Goal: Task Accomplishment & Management: Manage account settings

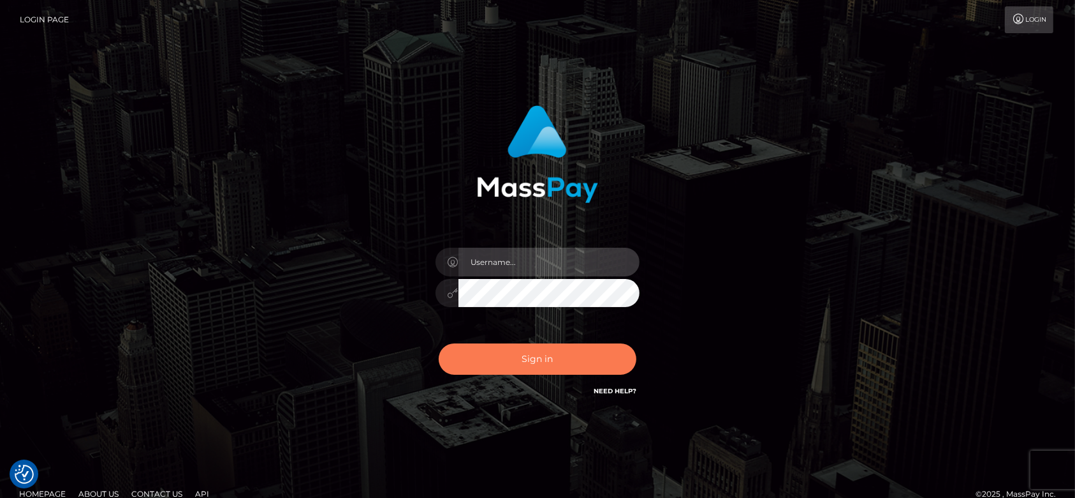
type input "[DOMAIN_NAME]"
click at [556, 356] on button "Sign in" at bounding box center [538, 358] width 198 height 31
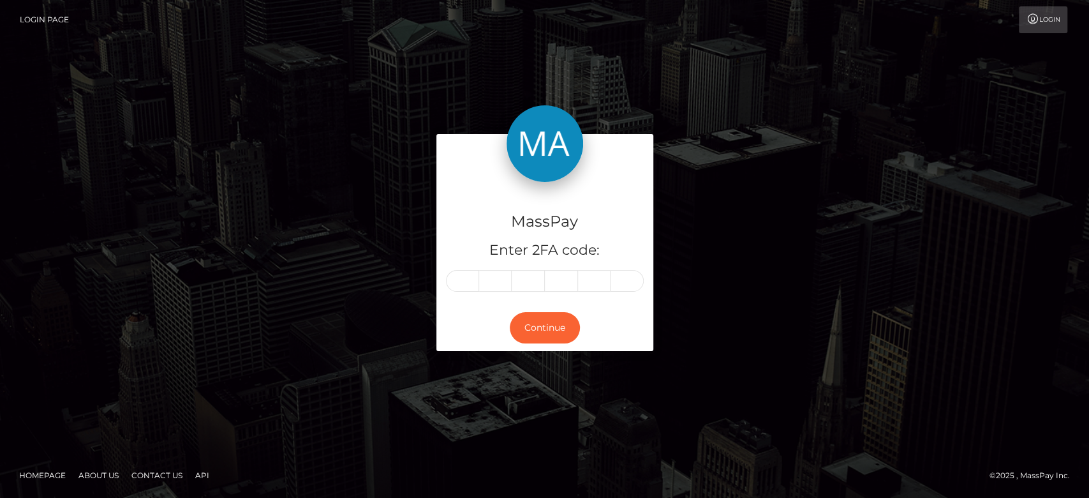
drag, startPoint x: 471, startPoint y: 263, endPoint x: 466, endPoint y: 276, distance: 14.3
click at [466, 276] on div "MassPay Enter 2FA code:" at bounding box center [544, 243] width 217 height 122
click at [466, 276] on input "text" at bounding box center [462, 281] width 33 height 22
paste input "7"
type input "7"
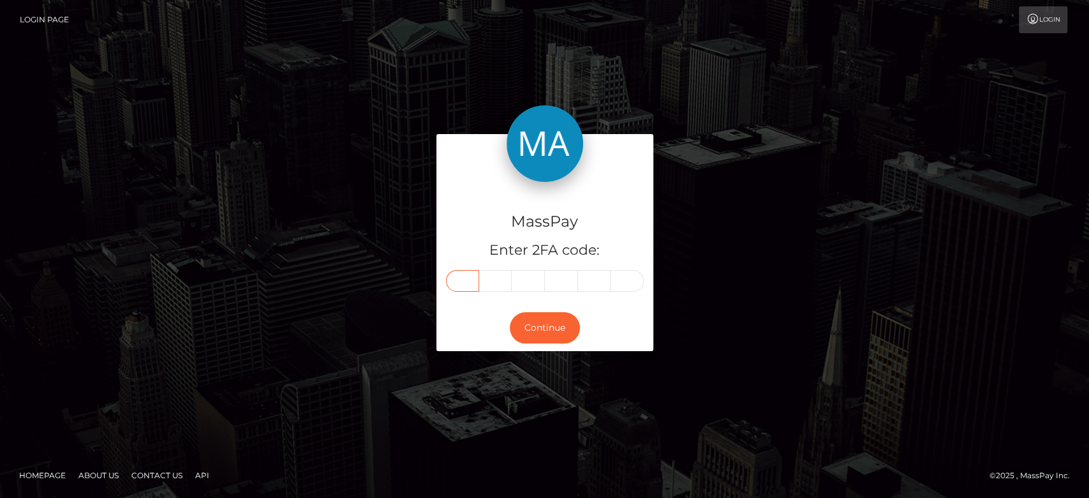
type input "1"
type input "4"
type input "8"
type input "5"
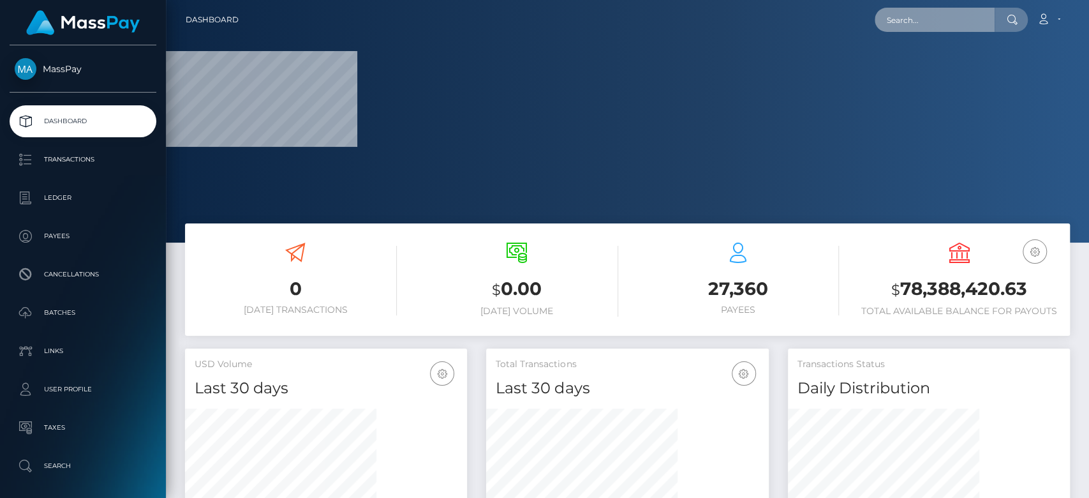
click at [891, 14] on input "text" at bounding box center [935, 20] width 120 height 24
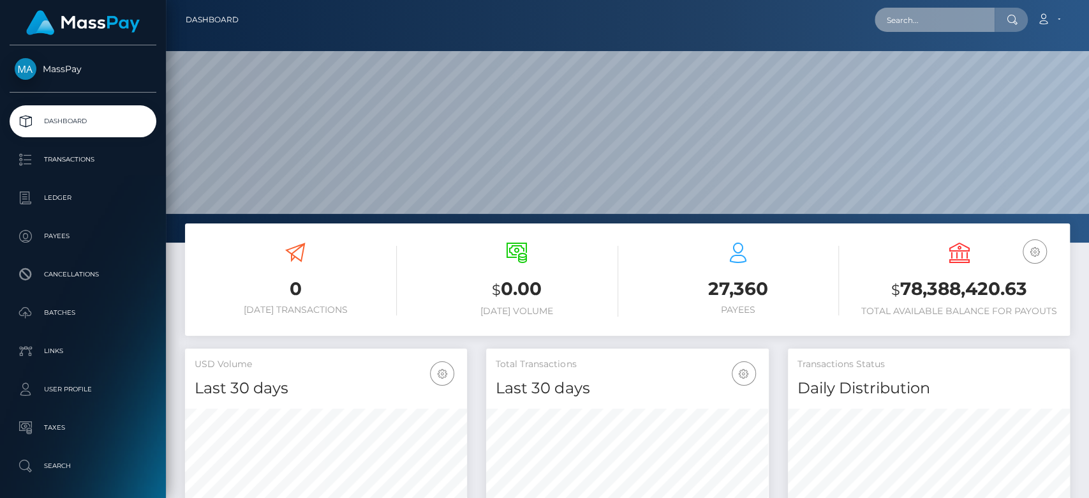
scroll to position [225, 282]
paste input "mikka971@gmail.com"
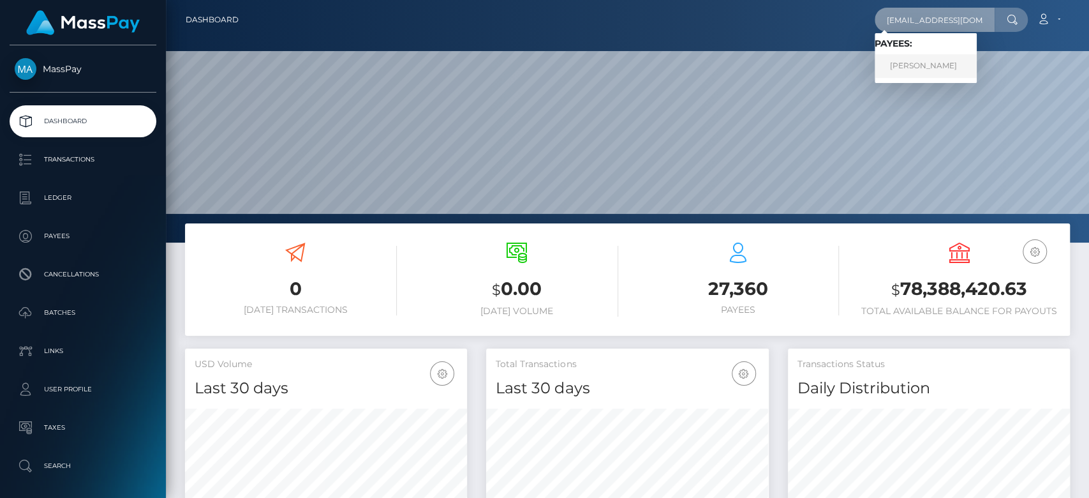
type input "mikka971@gmail.com"
click at [934, 62] on link "Romane Molton" at bounding box center [926, 66] width 102 height 24
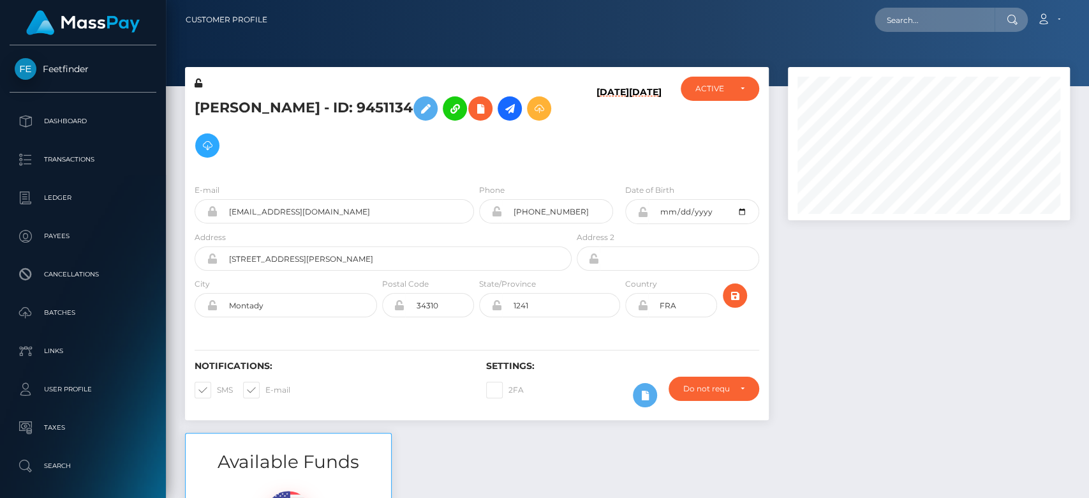
scroll to position [153, 282]
click at [911, 394] on div at bounding box center [928, 250] width 301 height 366
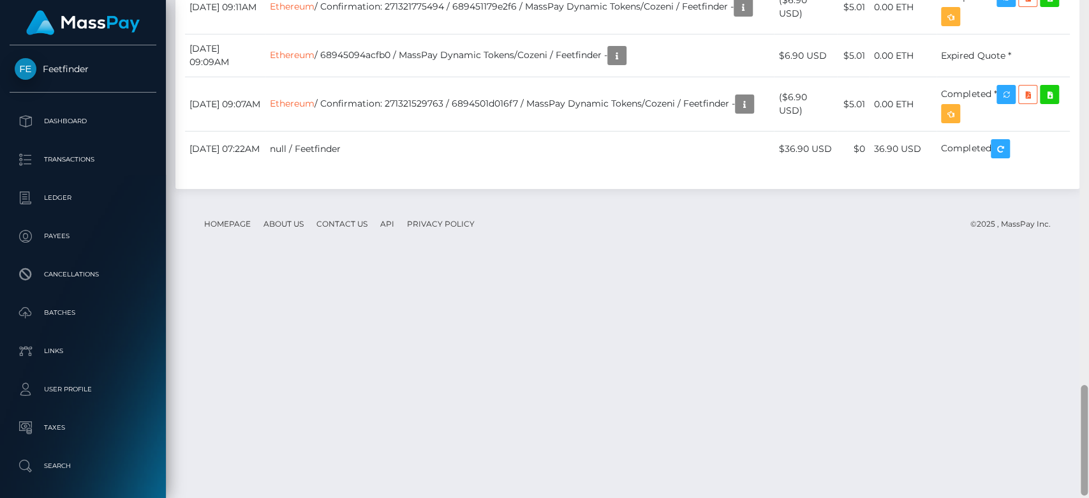
scroll to position [1745, 0]
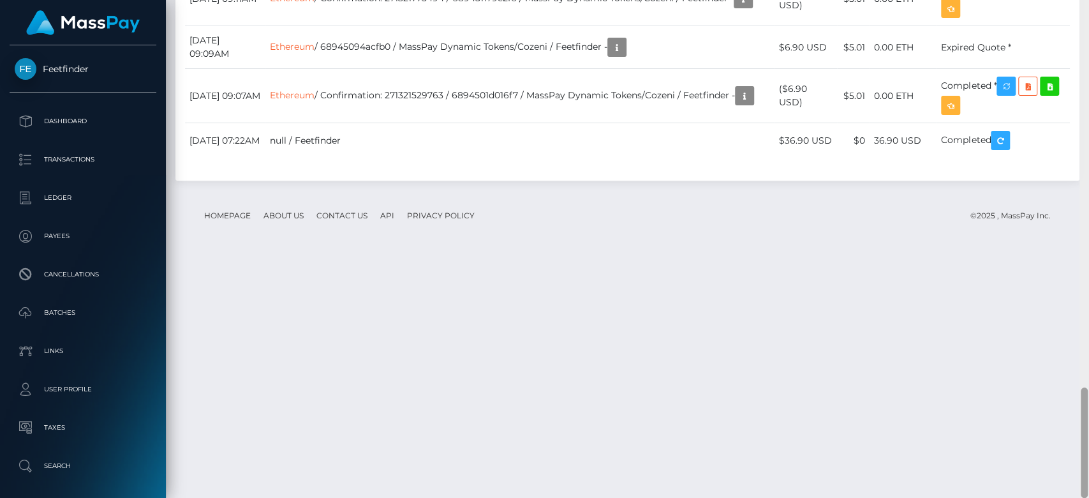
drag, startPoint x: 1082, startPoint y: 84, endPoint x: 1088, endPoint y: 403, distance: 319.0
click at [1088, 403] on div at bounding box center [1084, 249] width 10 height 498
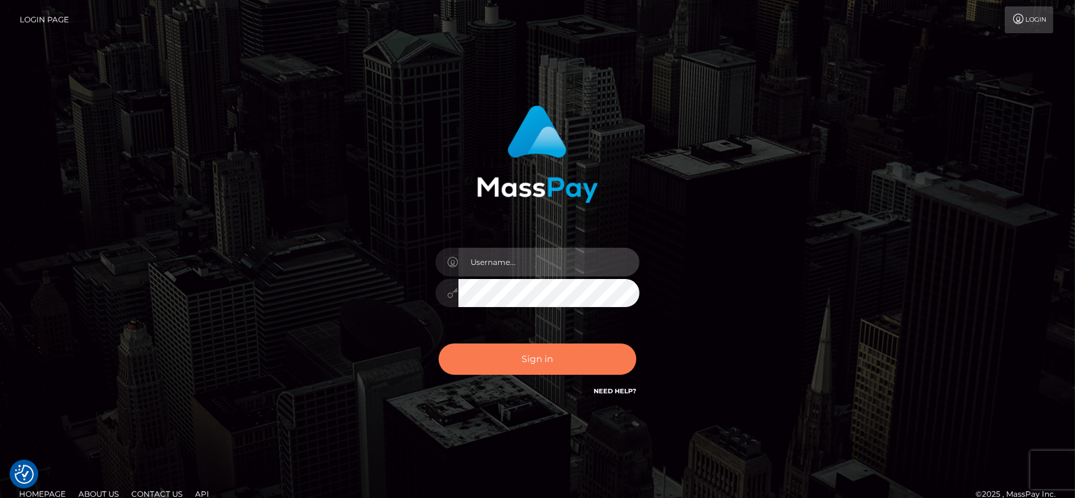
type input "fr.es"
click at [524, 360] on button "Sign in" at bounding box center [538, 358] width 198 height 31
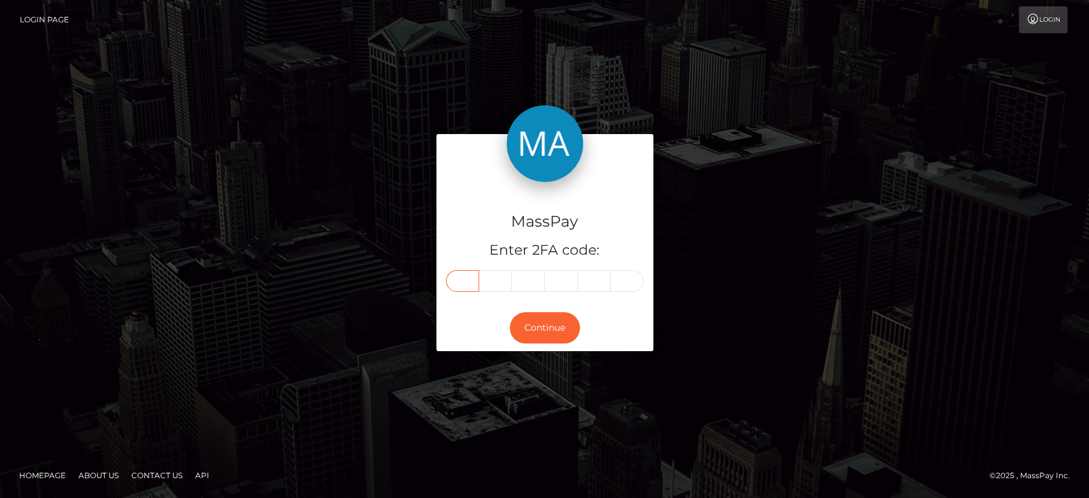
click at [462, 281] on input "text" at bounding box center [462, 281] width 33 height 22
paste input "9"
type input "9"
type input "3"
type input "5"
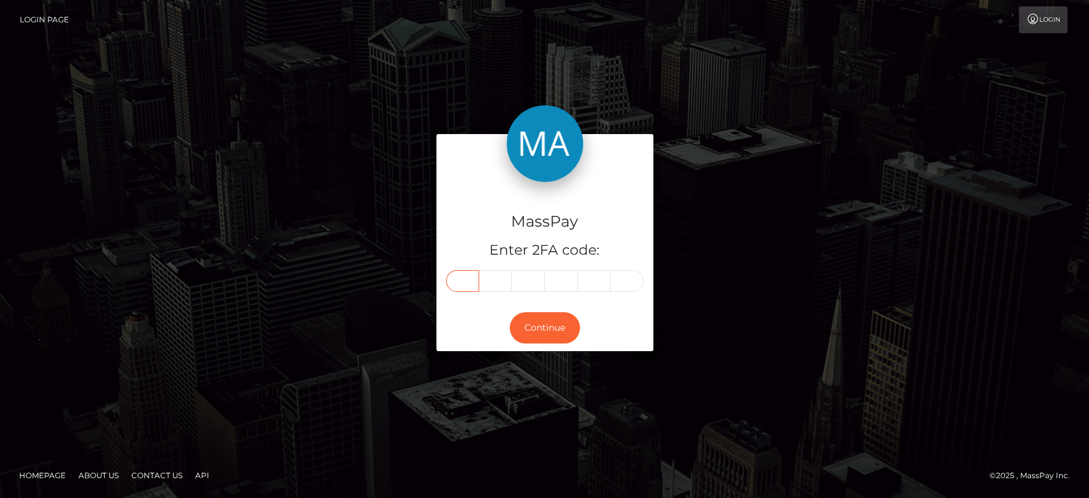
type input "2"
type input "8"
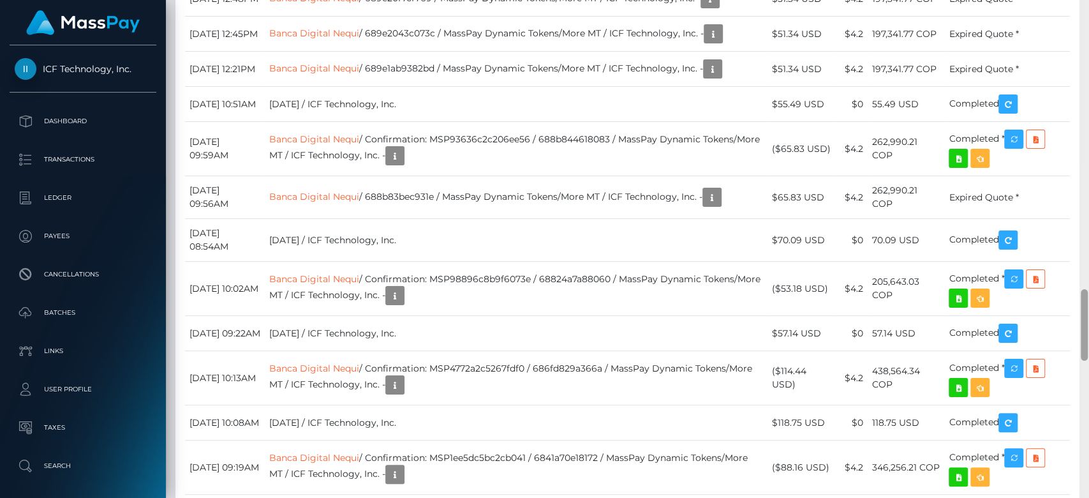
scroll to position [2014, 0]
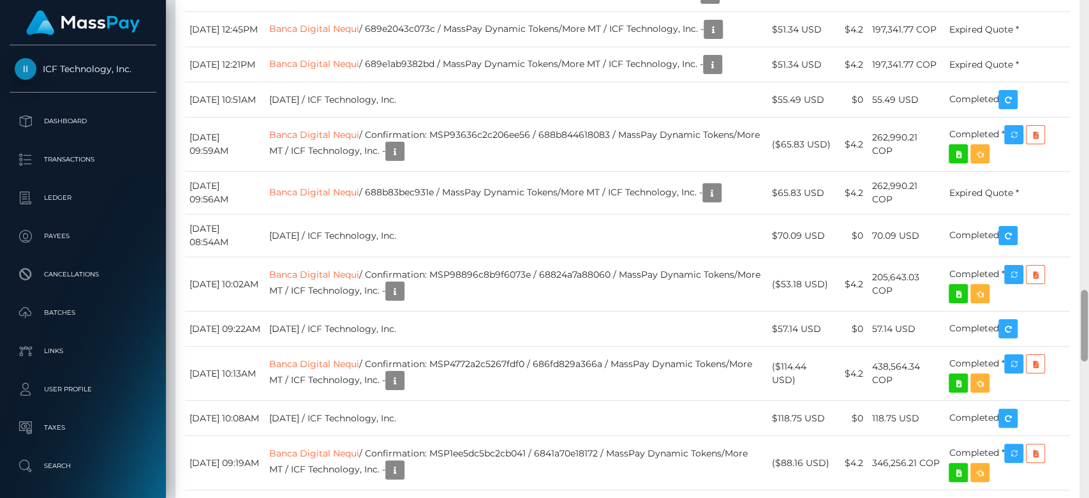
drag, startPoint x: 1085, startPoint y: 101, endPoint x: 1086, endPoint y: 330, distance: 229.0
click at [1086, 330] on div at bounding box center [1084, 325] width 7 height 71
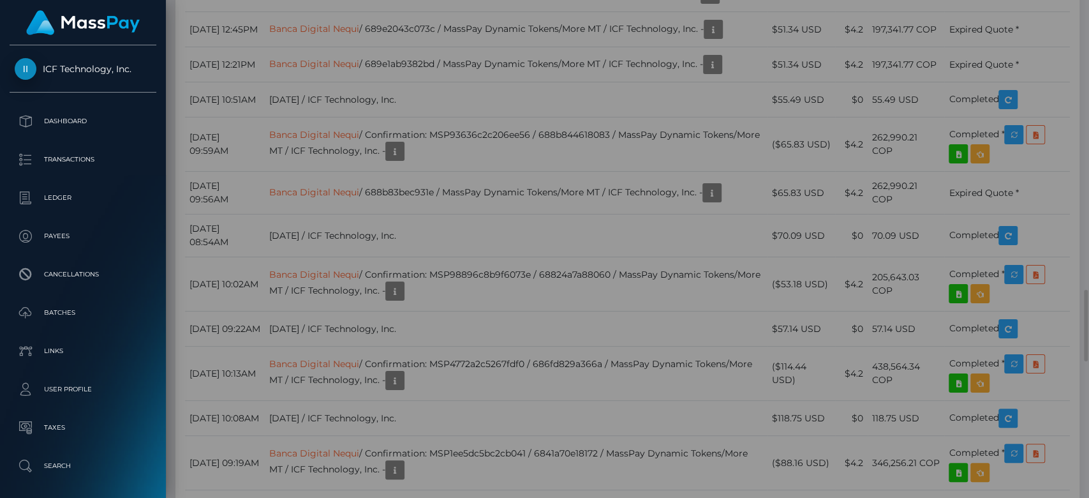
scroll to position [0, 0]
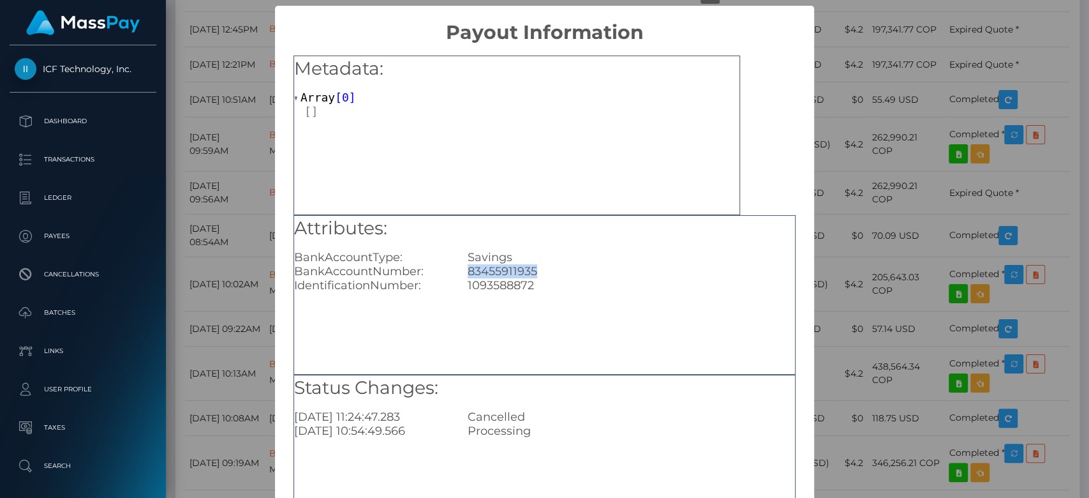
drag, startPoint x: 535, startPoint y: 270, endPoint x: 462, endPoint y: 274, distance: 73.5
click at [462, 274] on div "83455911935" at bounding box center [631, 271] width 346 height 14
copy div "83455911935"
click at [864, 233] on div "× Payout Information Metadata: Array [ 0 ] Attributes: BankAccountType: Savings…" at bounding box center [544, 249] width 1089 height 498
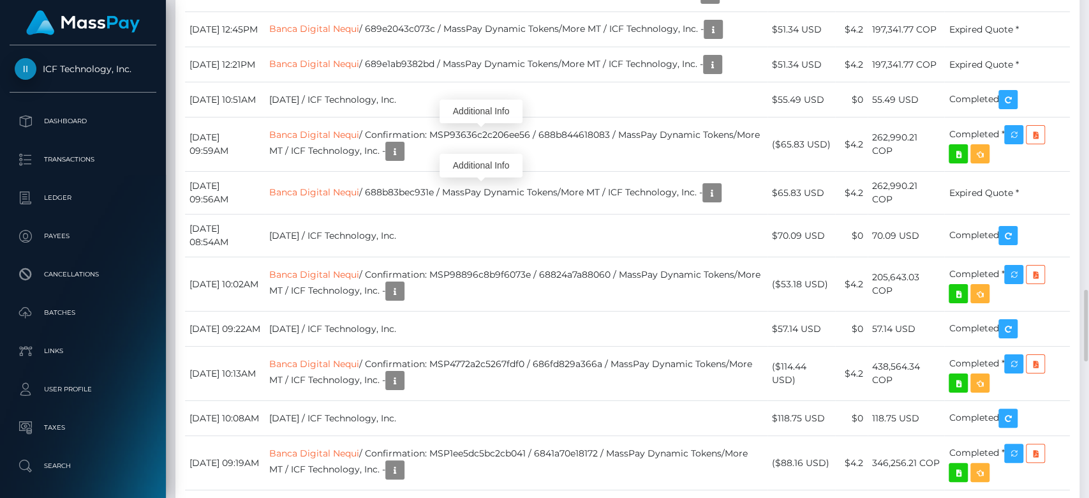
scroll to position [153, 282]
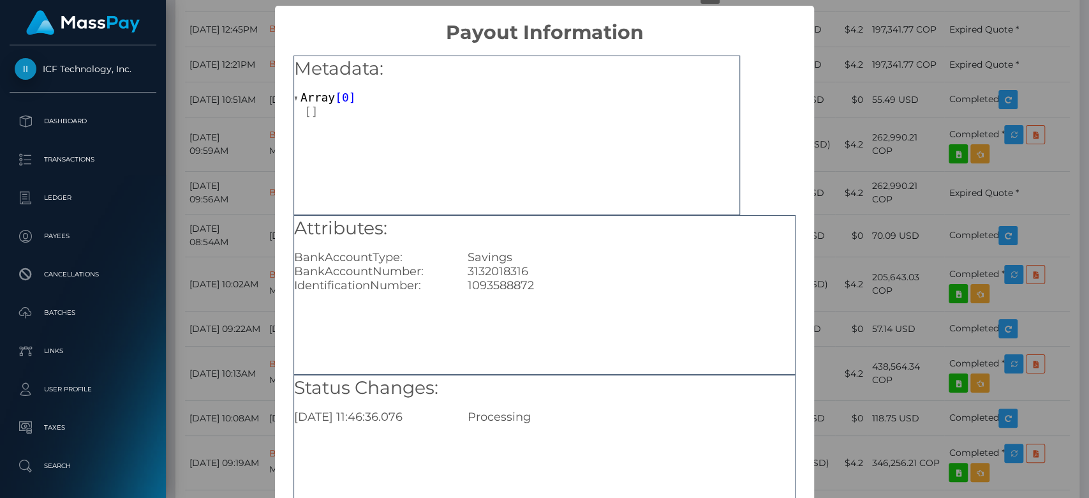
click at [194, 93] on div "× Payout Information Metadata: Array [ 0 ] Attributes: BankAccountType: Savings…" at bounding box center [544, 249] width 1089 height 498
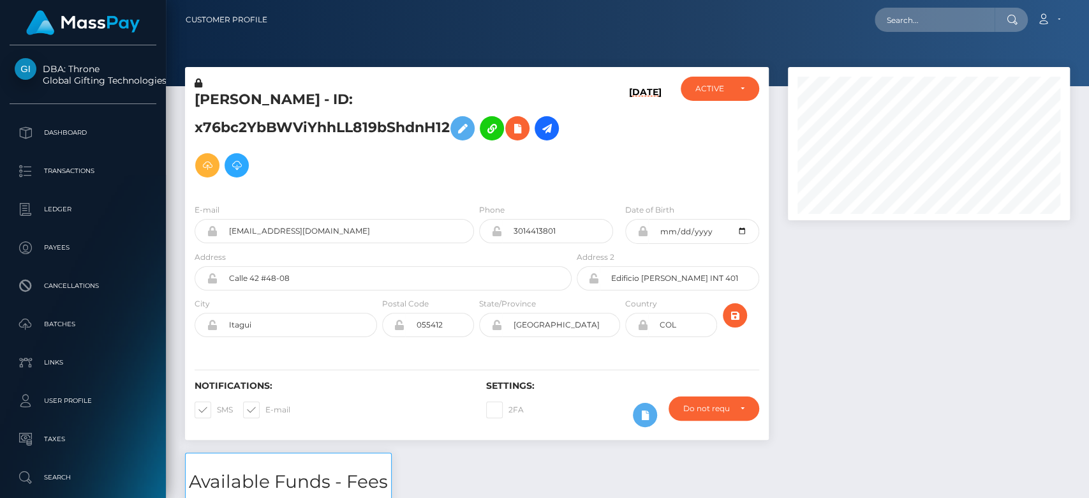
scroll to position [153, 282]
click at [945, 289] on div at bounding box center [928, 259] width 301 height 385
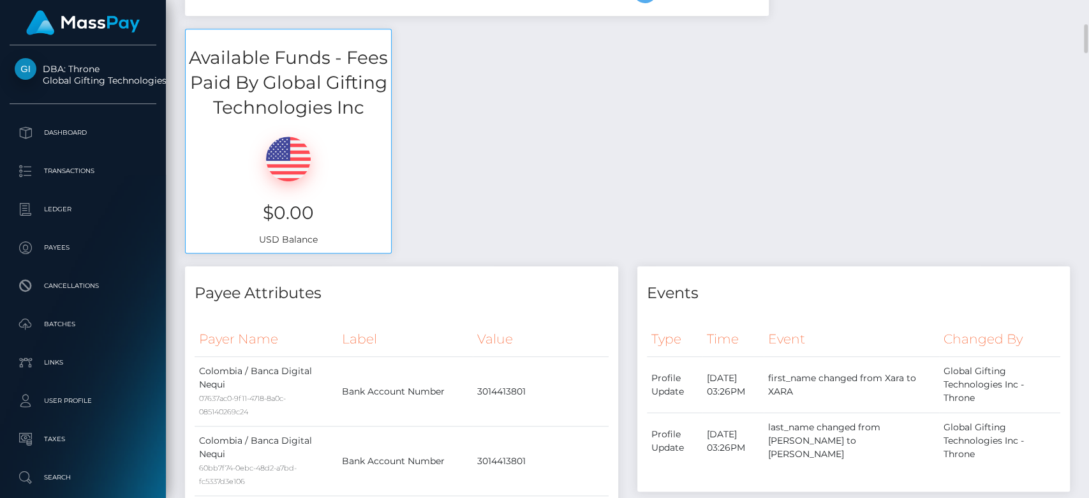
scroll to position [521, 0]
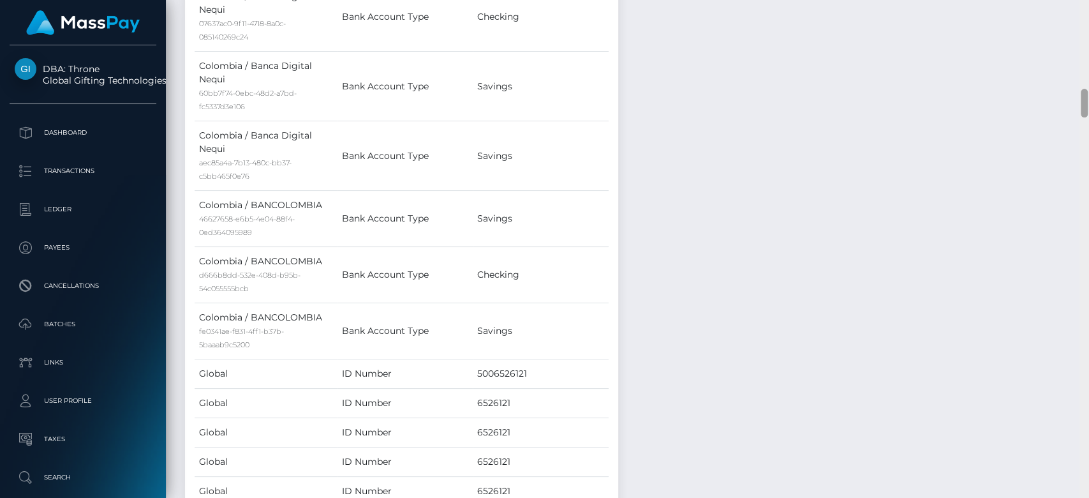
click at [1075, 200] on div at bounding box center [1084, 249] width 10 height 498
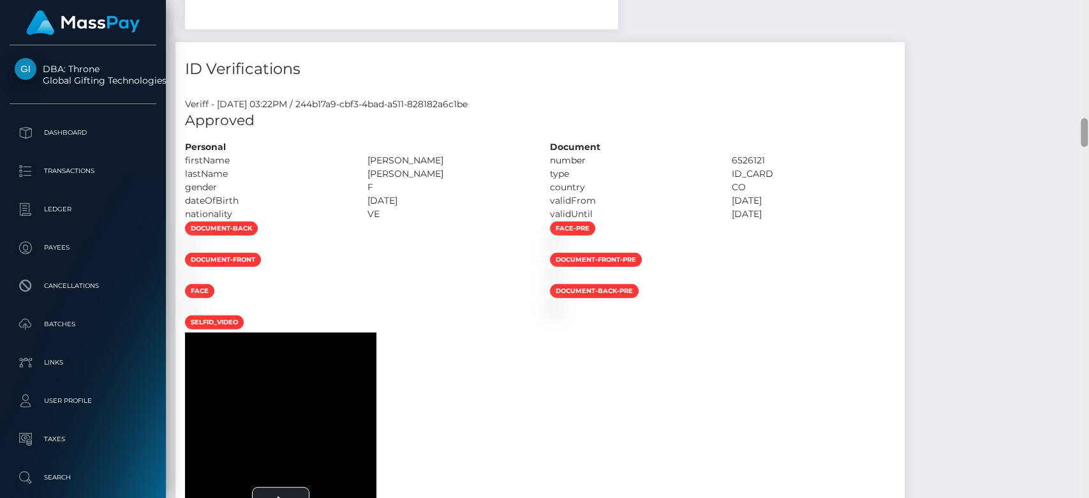
click at [1075, 200] on div at bounding box center [1084, 249] width 10 height 498
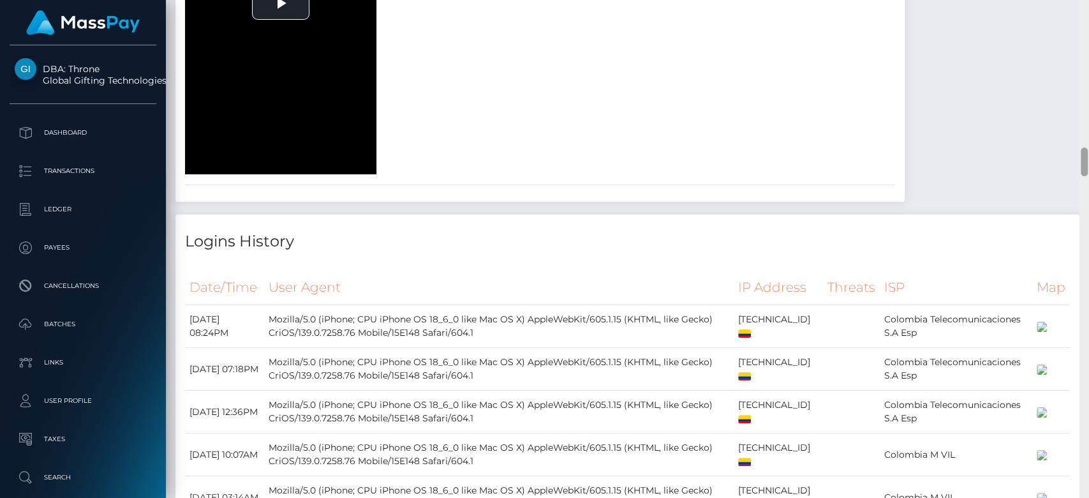
click at [1075, 200] on div at bounding box center [1084, 249] width 10 height 498
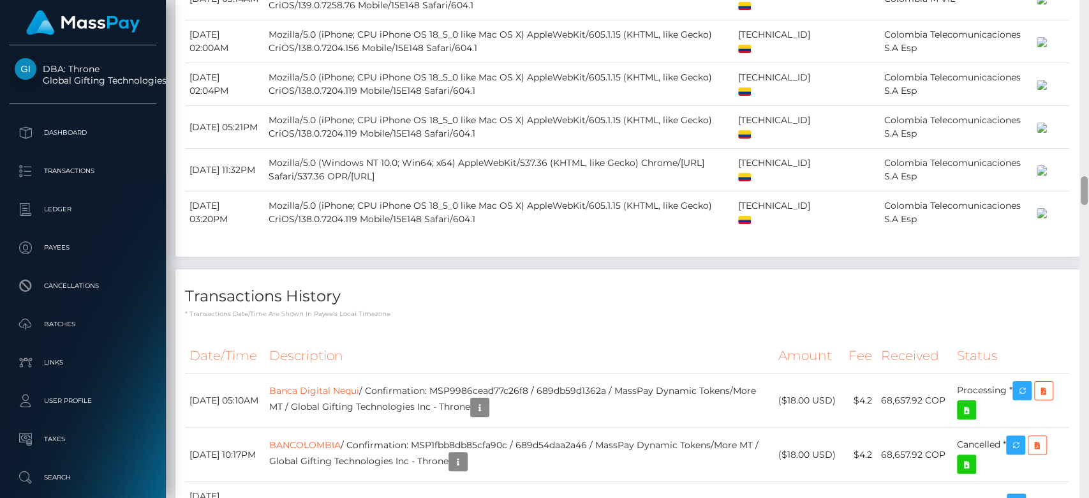
click at [1075, 200] on div at bounding box center [1084, 249] width 10 height 498
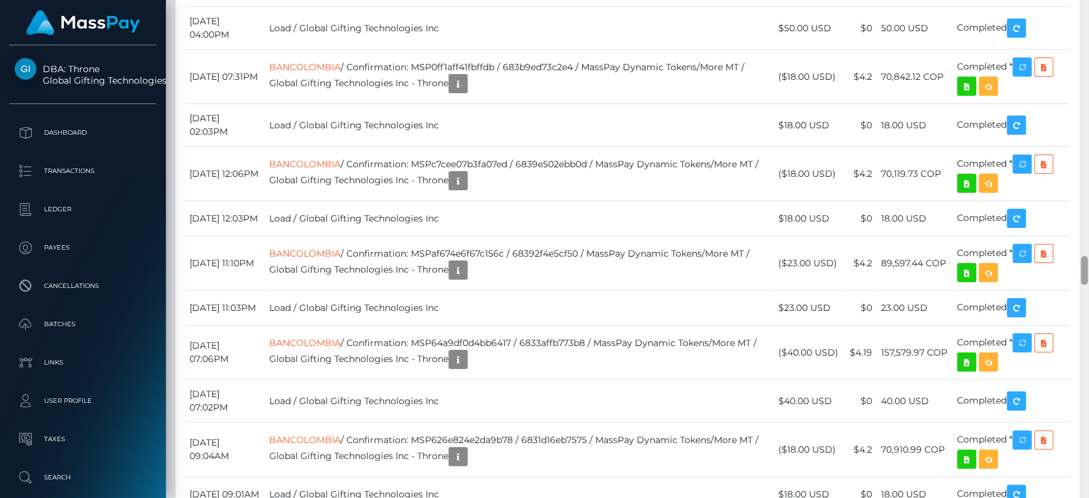
scroll to position [4361, 0]
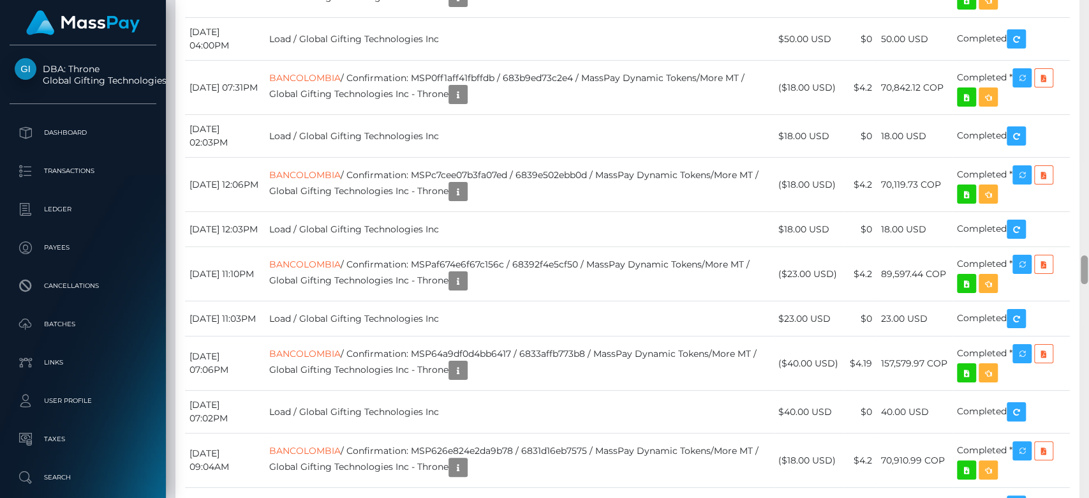
drag, startPoint x: 1082, startPoint y: 196, endPoint x: 1088, endPoint y: 276, distance: 79.3
click at [1075, 276] on div at bounding box center [1084, 249] width 10 height 498
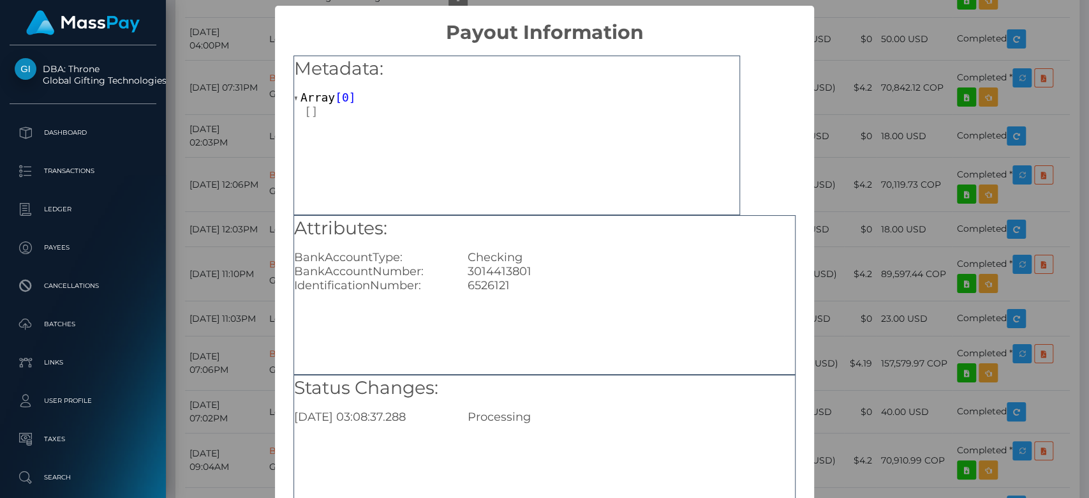
click at [873, 199] on div "× Payout Information Metadata: Array [ 0 ] Attributes: BankAccountType: Checkin…" at bounding box center [544, 249] width 1089 height 498
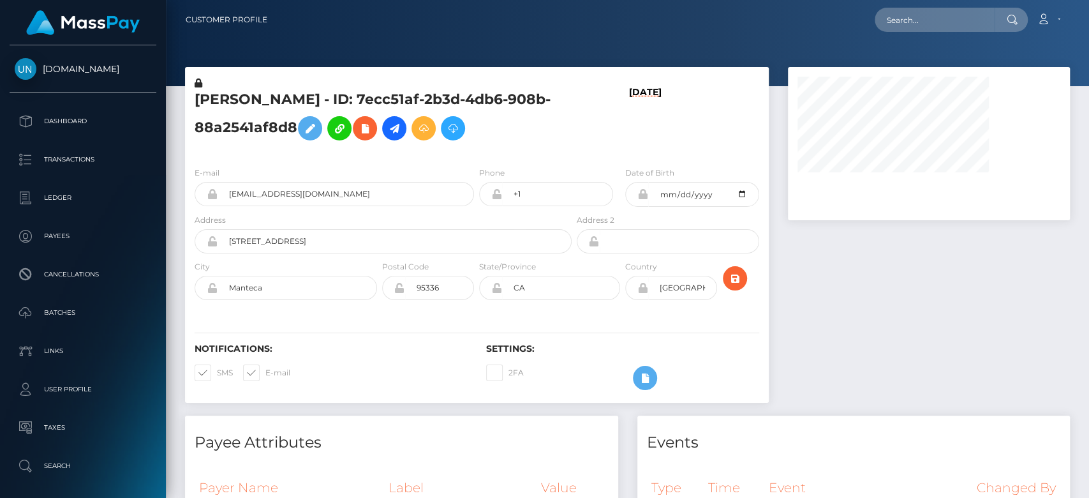
click at [948, 339] on div at bounding box center [928, 241] width 301 height 348
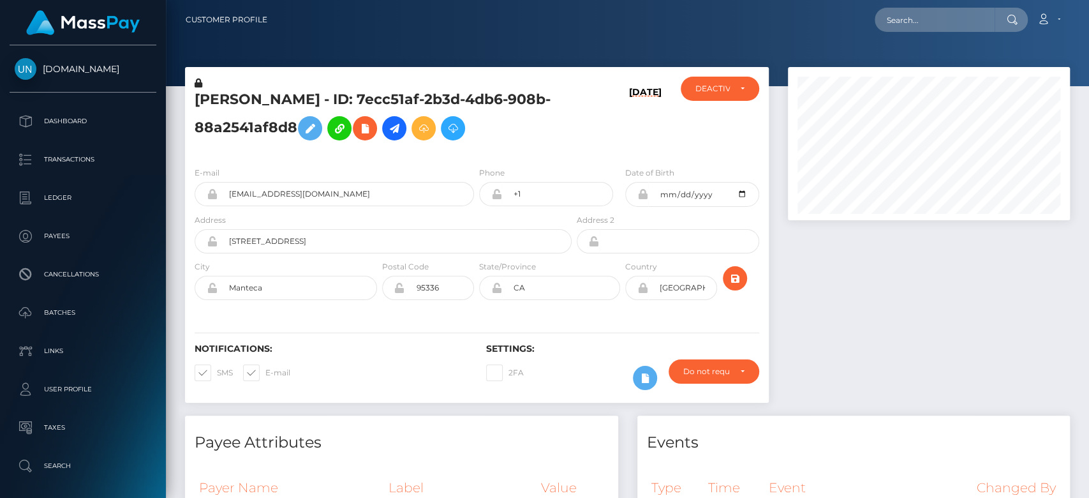
scroll to position [153, 282]
click at [1002, 266] on div at bounding box center [928, 241] width 301 height 348
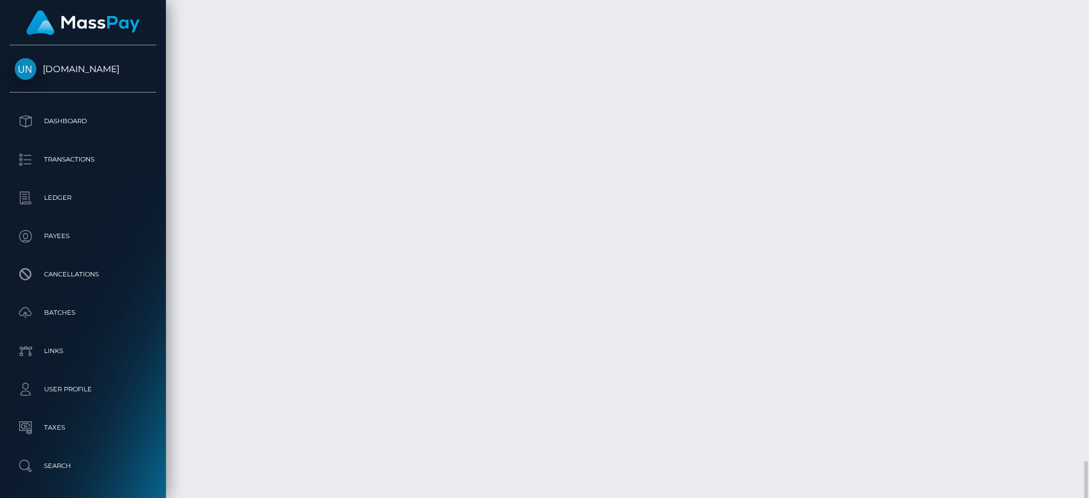
scroll to position [4472, 0]
click at [1075, 417] on div at bounding box center [1084, 426] width 7 height 45
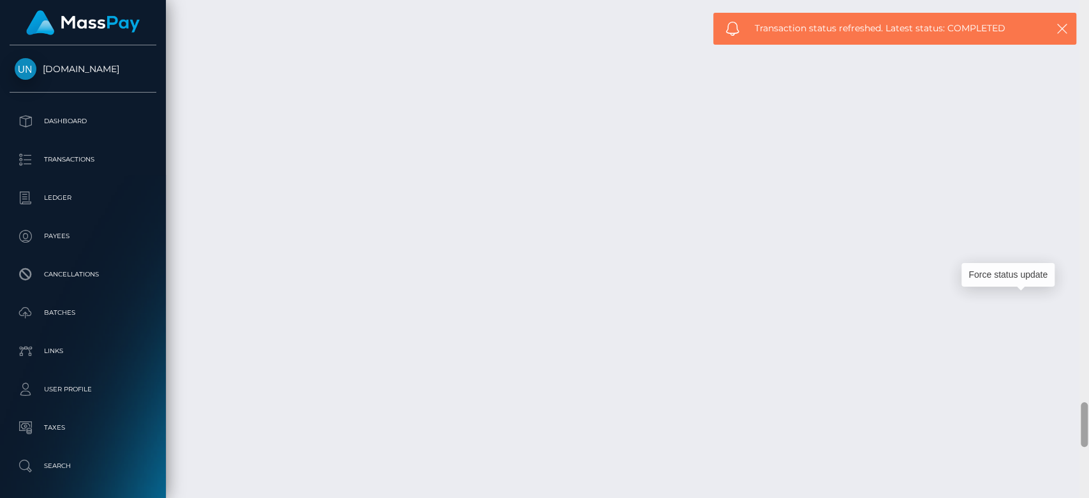
scroll to position [4444, 0]
click at [1075, 433] on div at bounding box center [1084, 249] width 10 height 498
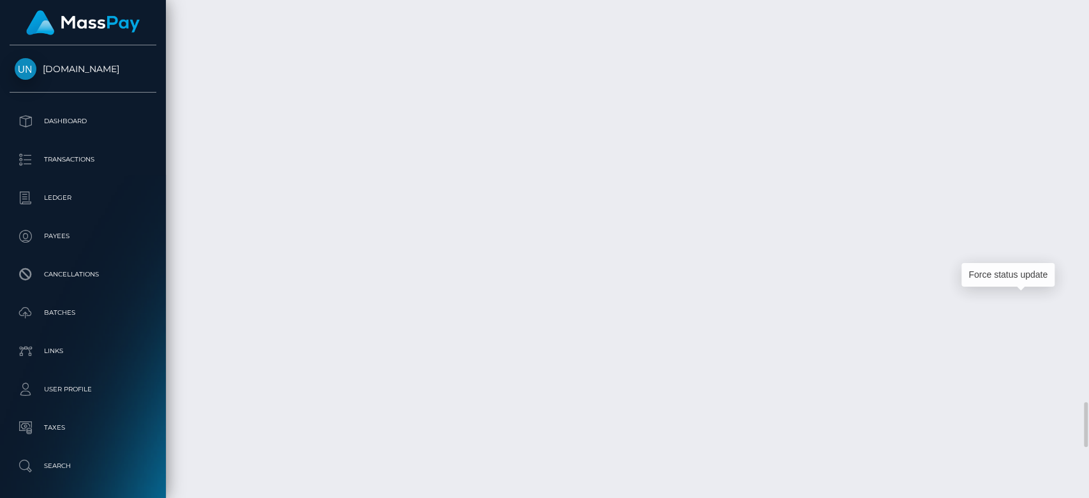
scroll to position [153, 282]
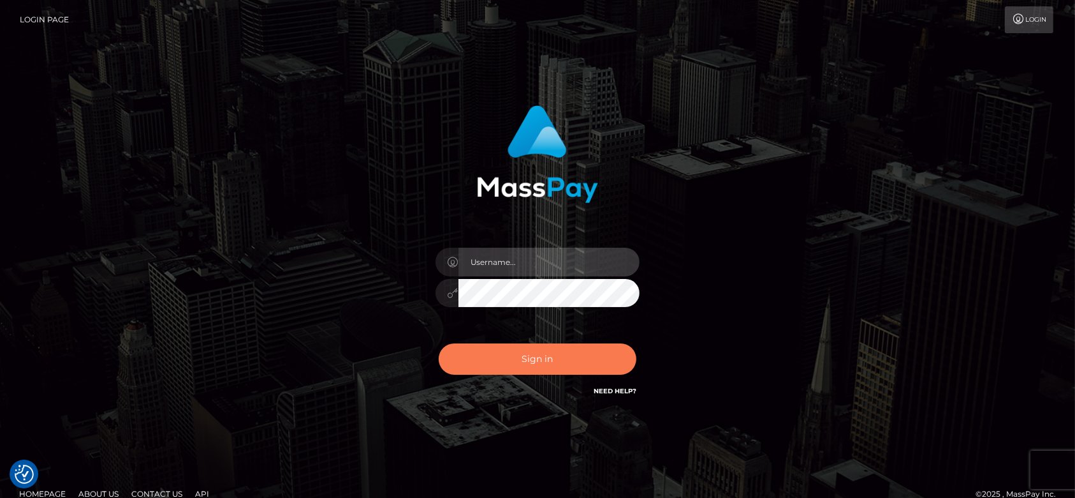
type input "[DOMAIN_NAME]"
click at [490, 352] on button "Sign in" at bounding box center [538, 358] width 198 height 31
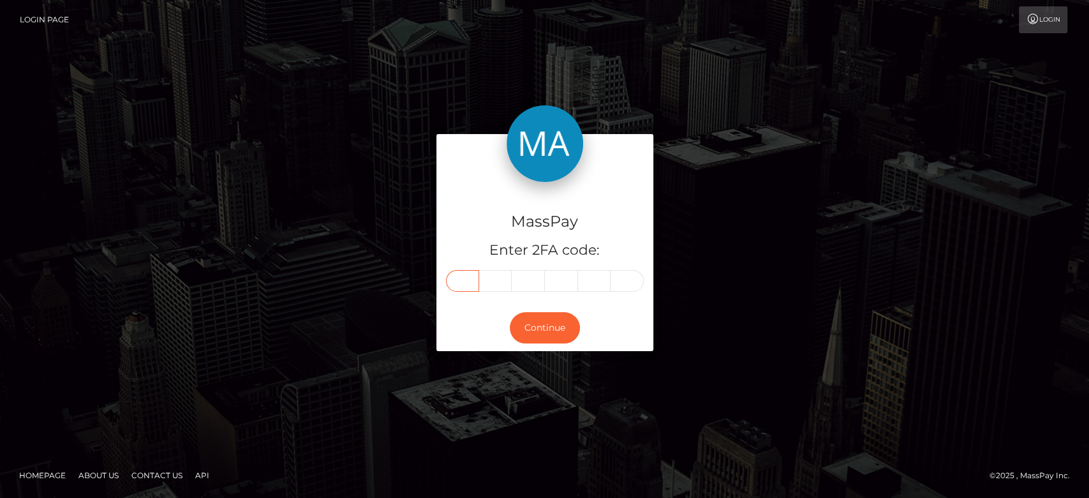
click at [464, 271] on input "text" at bounding box center [462, 281] width 33 height 22
paste input "7"
type input "7"
type input "9"
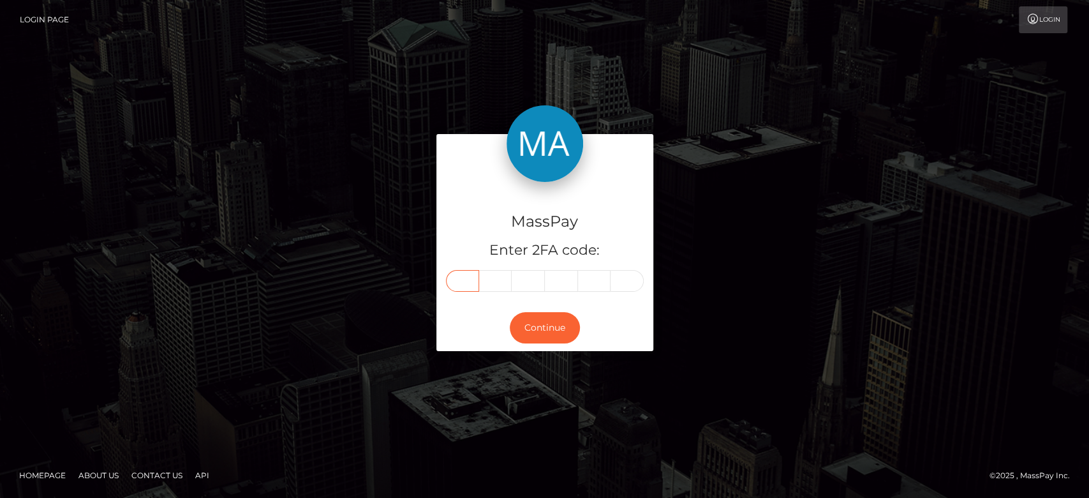
type input "3"
type input "2"
type input "9"
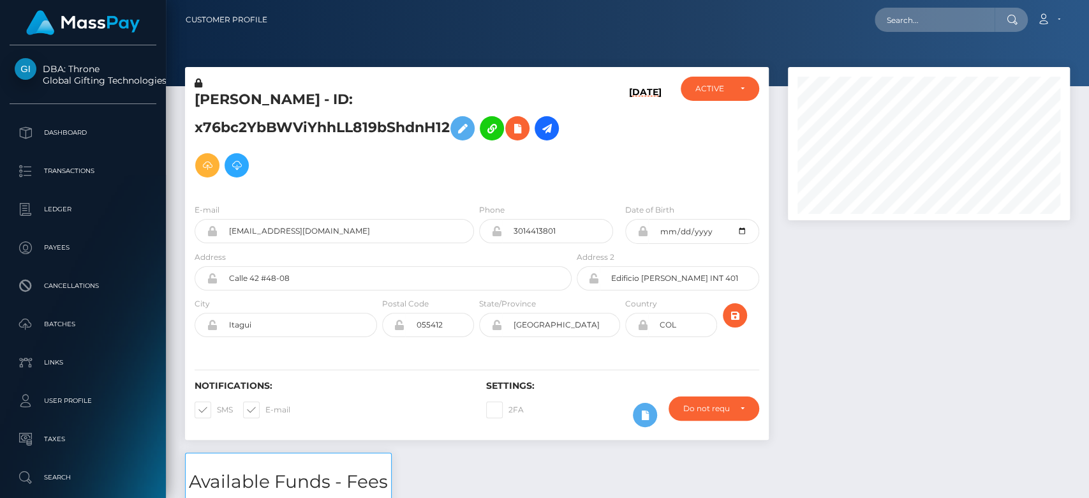
scroll to position [153, 282]
click at [990, 430] on div at bounding box center [928, 259] width 301 height 385
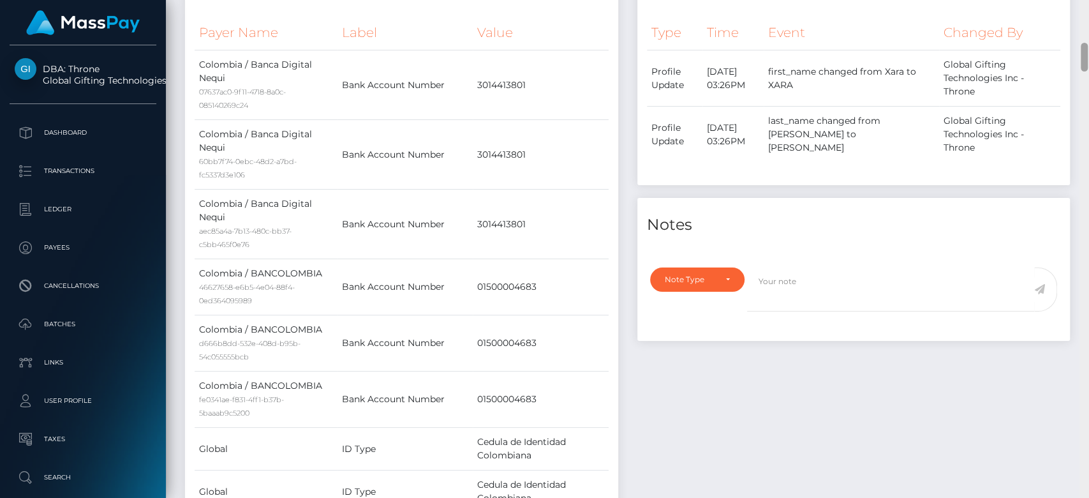
click at [1087, 362] on div at bounding box center [1084, 249] width 10 height 498
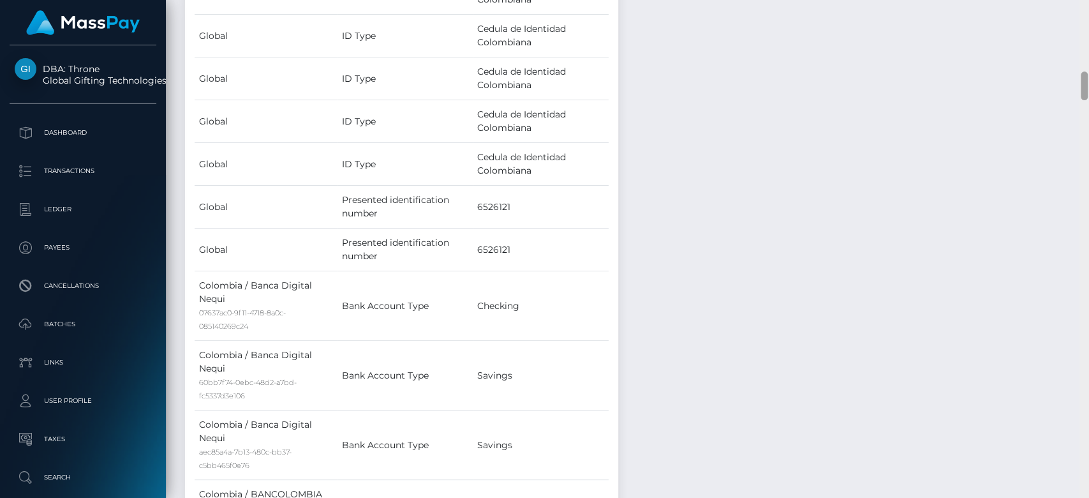
click at [1087, 362] on div at bounding box center [1084, 249] width 10 height 498
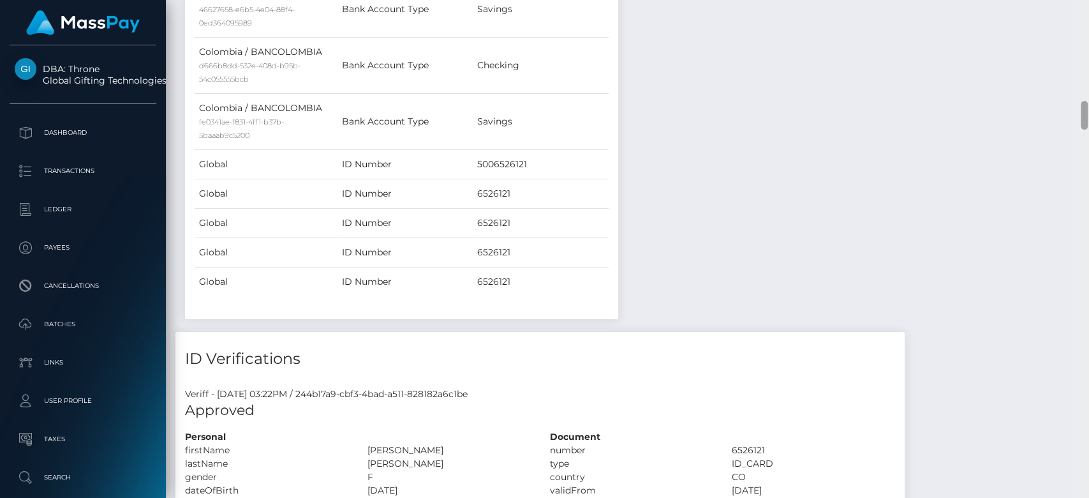
click at [1087, 362] on div at bounding box center [1084, 249] width 10 height 498
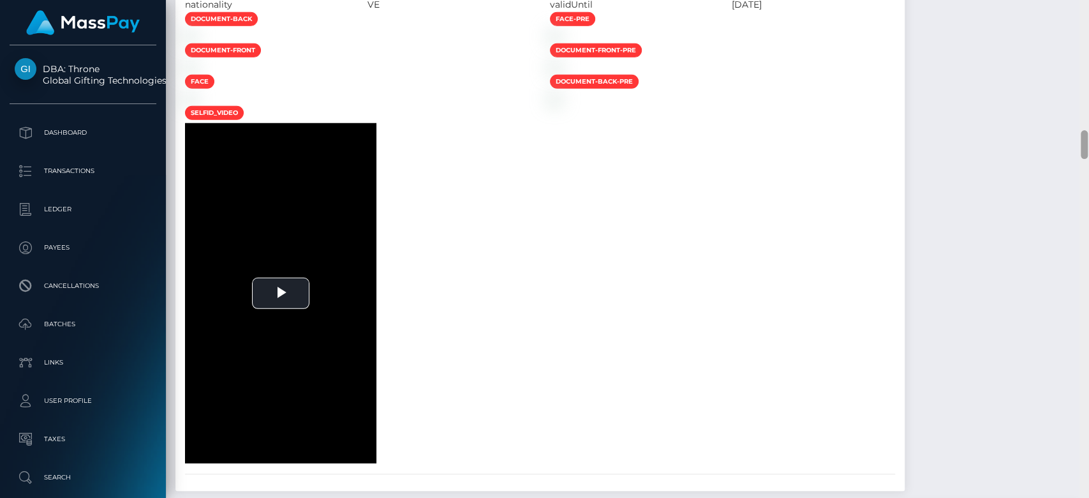
click at [1087, 362] on div at bounding box center [1084, 249] width 10 height 498
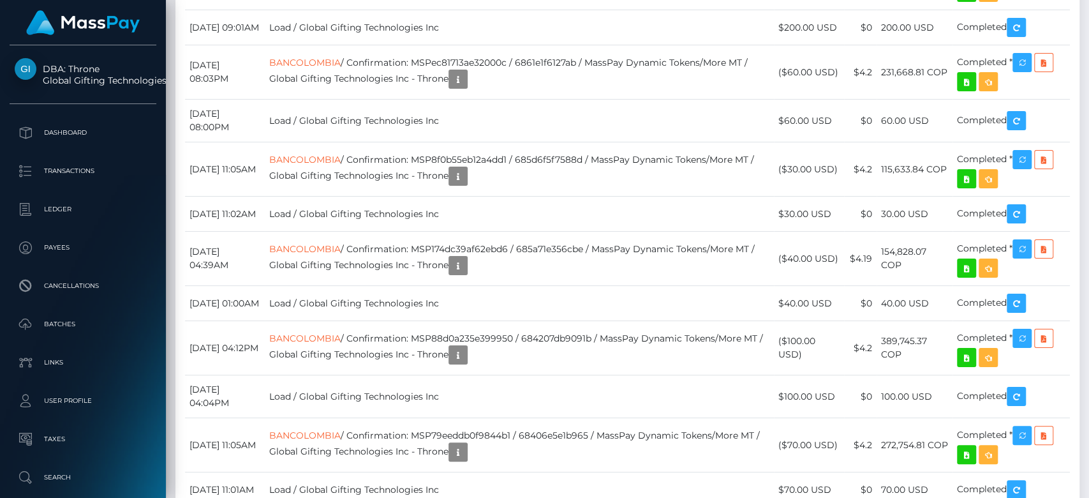
click at [1087, 362] on div at bounding box center [1084, 249] width 10 height 498
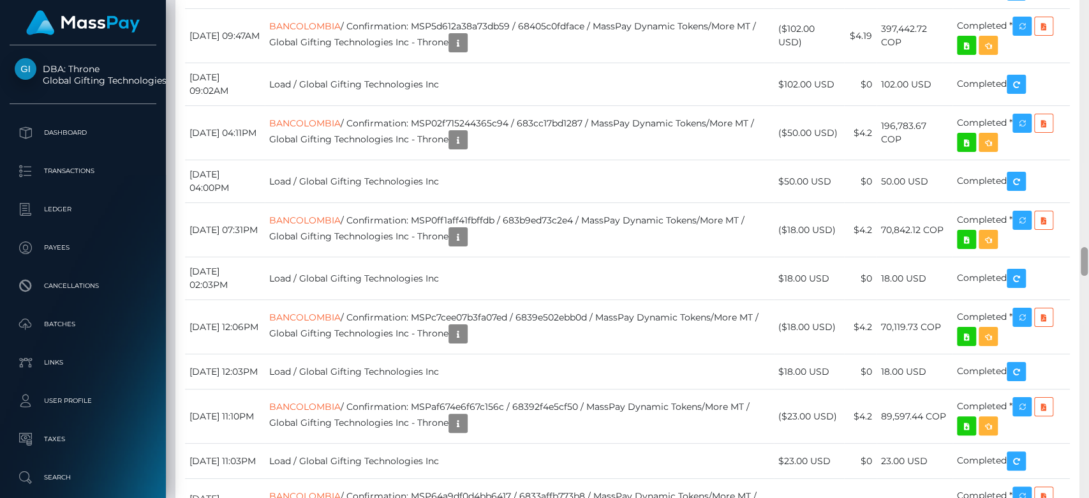
click at [1087, 362] on div at bounding box center [1084, 249] width 10 height 498
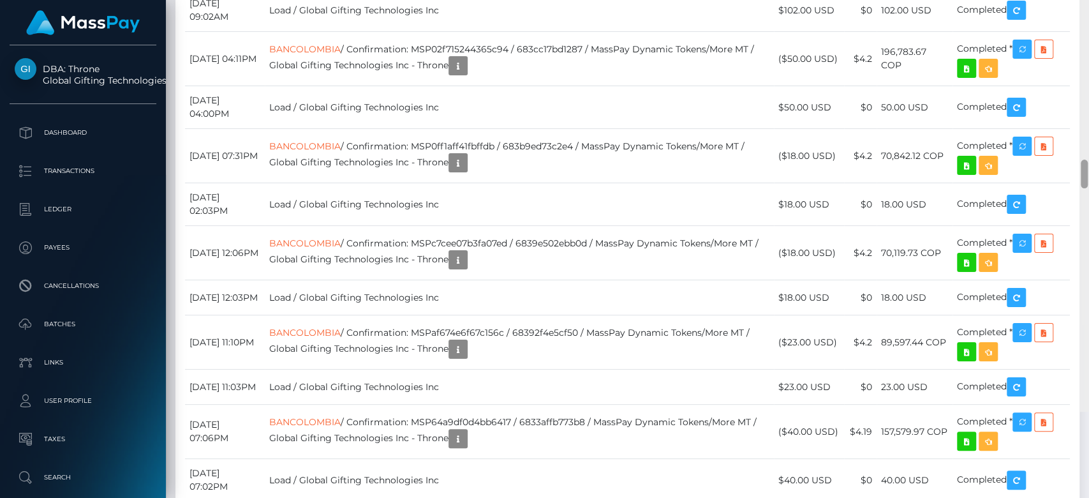
scroll to position [4325, 0]
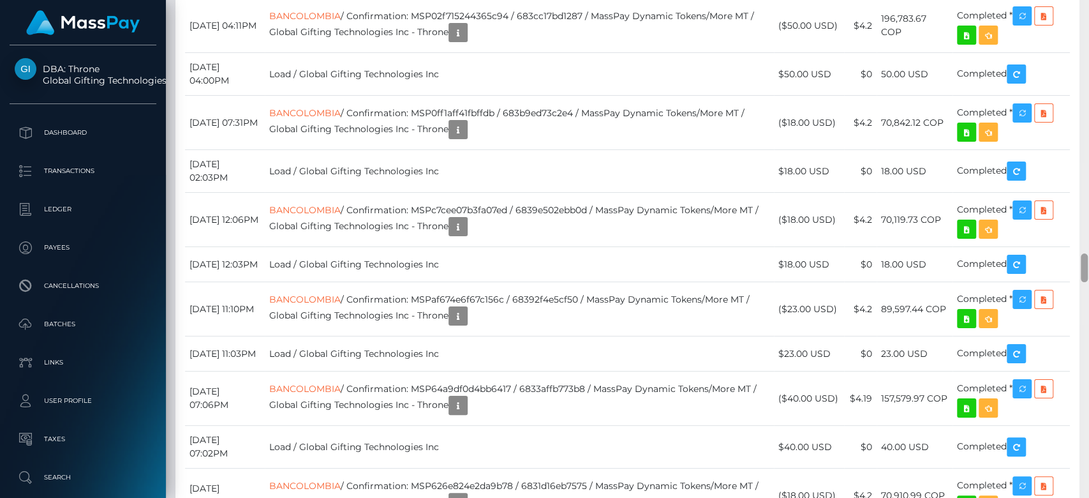
drag, startPoint x: 1085, startPoint y: 279, endPoint x: 1088, endPoint y: 256, distance: 23.1
click at [1088, 256] on div at bounding box center [1084, 249] width 10 height 498
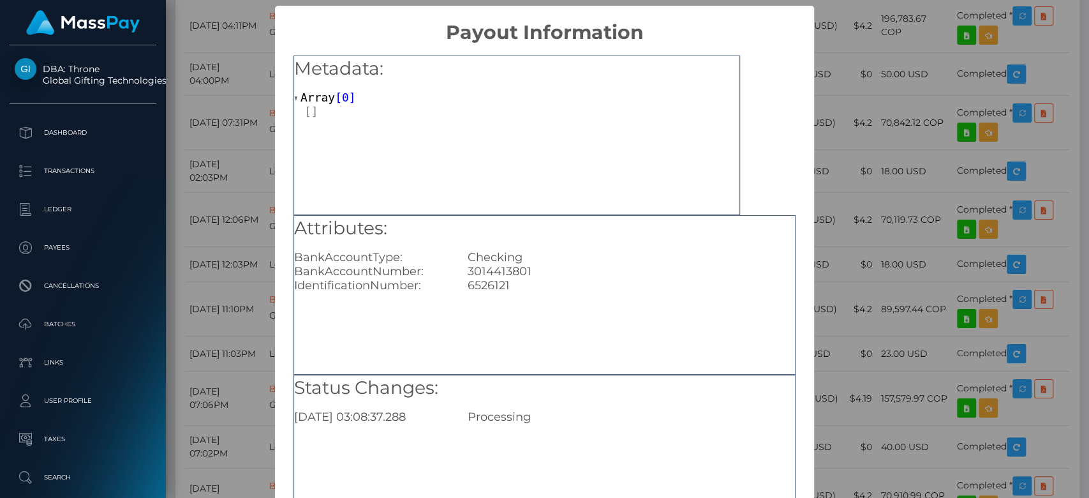
click at [804, 357] on div "× Payout Information Metadata: Array [ 0 ] Attributes: BankAccountType: Checkin…" at bounding box center [544, 249] width 1089 height 498
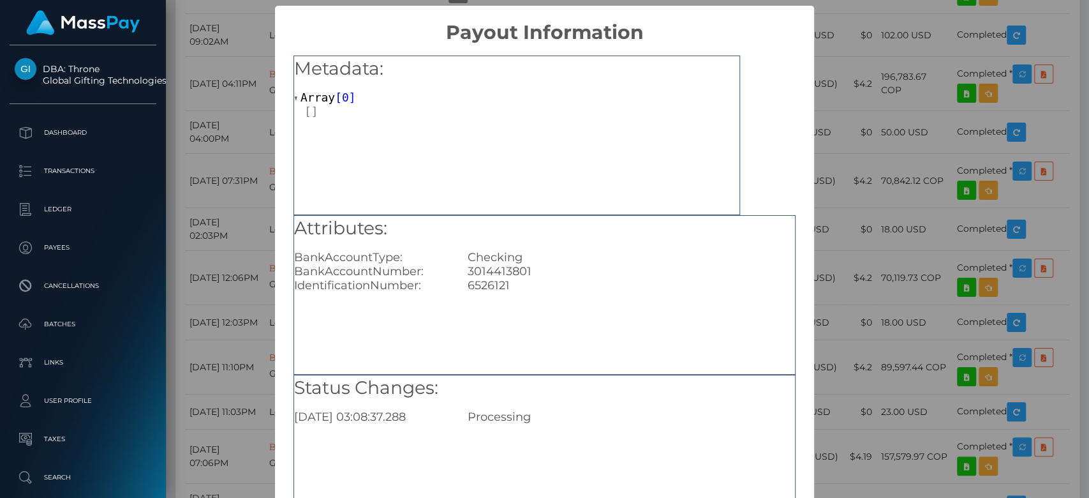
click at [884, 263] on div "× Payout Information Metadata: Array [ 0 ] Attributes: BankAccountType: Checkin…" at bounding box center [544, 249] width 1089 height 498
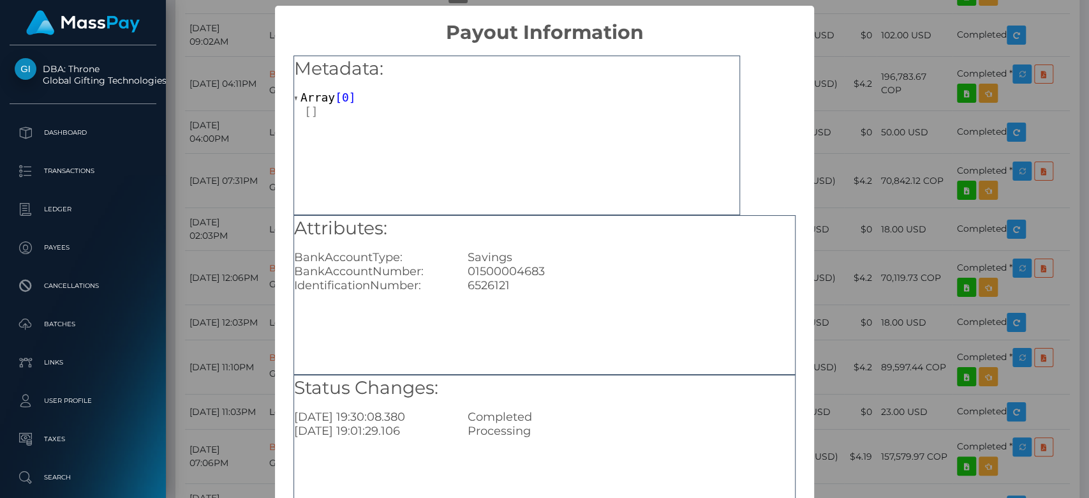
click at [875, 334] on div "× Payout Information Metadata: Array [ 0 ] Attributes: BankAccountType: Savings…" at bounding box center [544, 249] width 1089 height 498
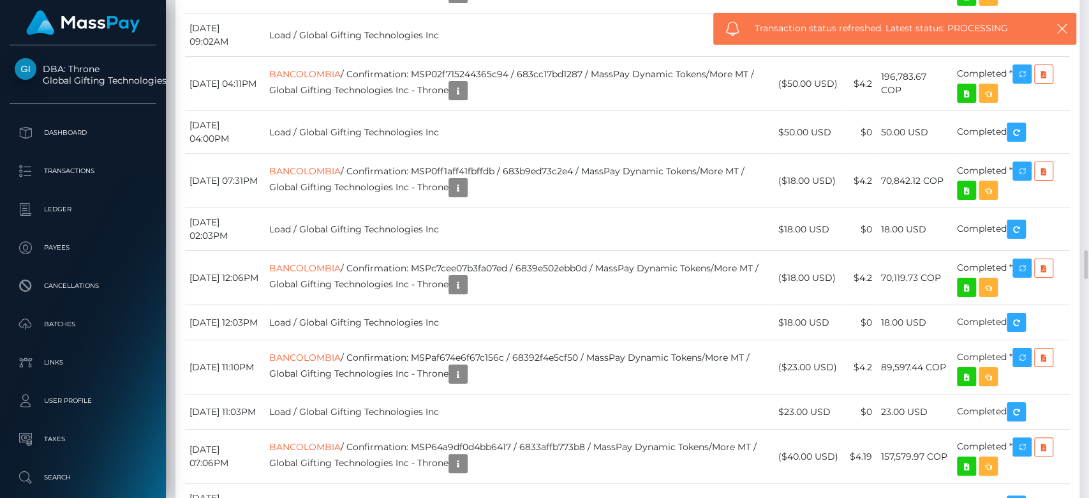
drag, startPoint x: 452, startPoint y: 263, endPoint x: 549, endPoint y: 267, distance: 97.7
copy td "MSP9986cead77c26f8"
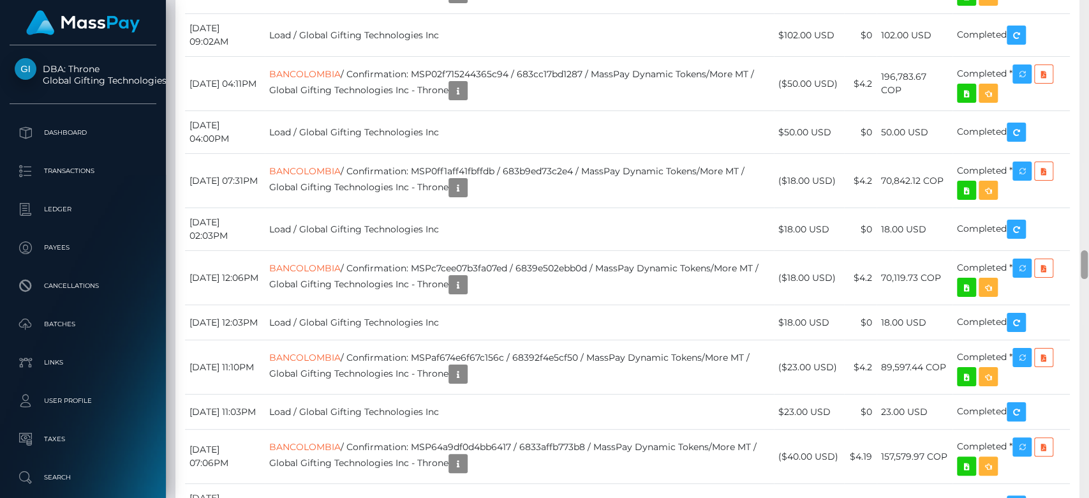
click at [1087, 111] on div at bounding box center [1084, 249] width 10 height 498
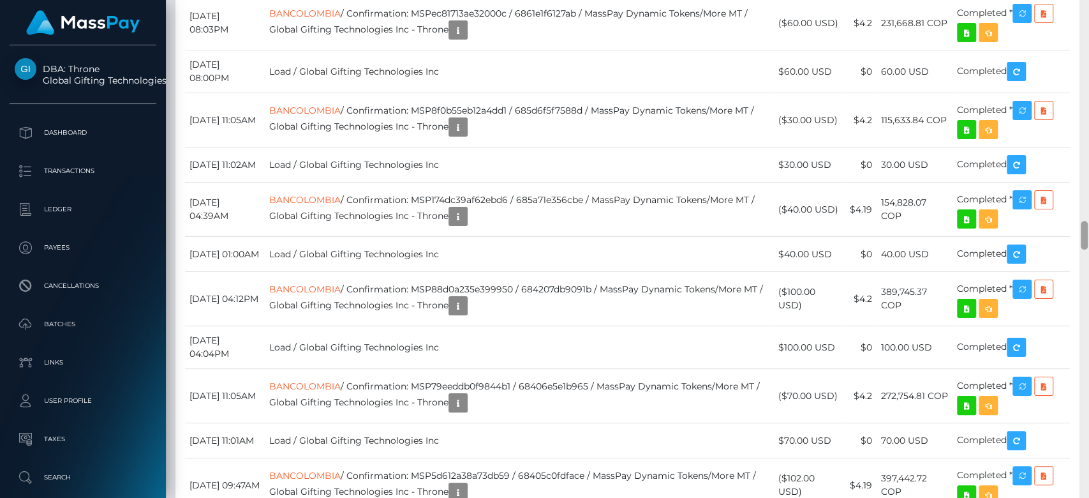
click at [1087, 111] on div at bounding box center [1084, 249] width 10 height 498
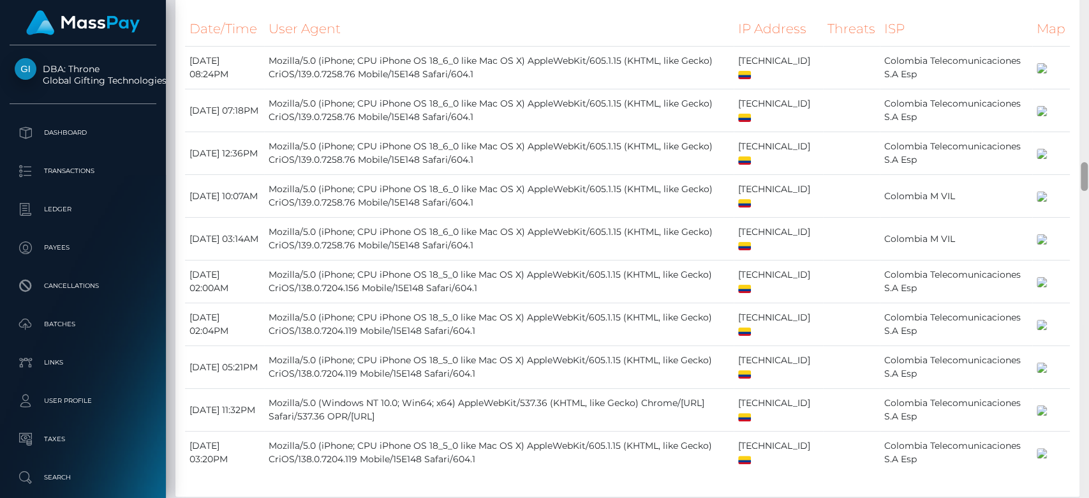
click at [1087, 111] on div at bounding box center [1084, 249] width 10 height 498
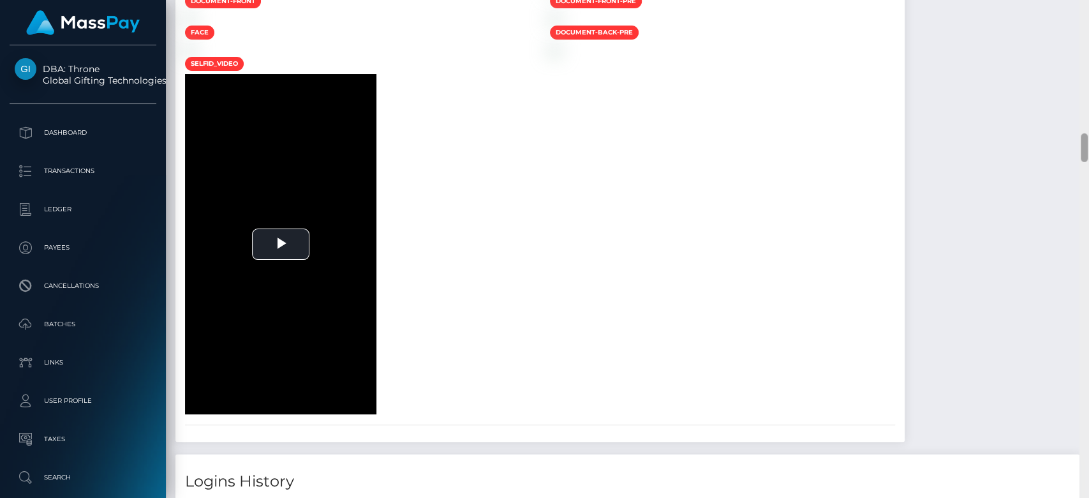
click at [1087, 111] on div at bounding box center [1084, 249] width 10 height 498
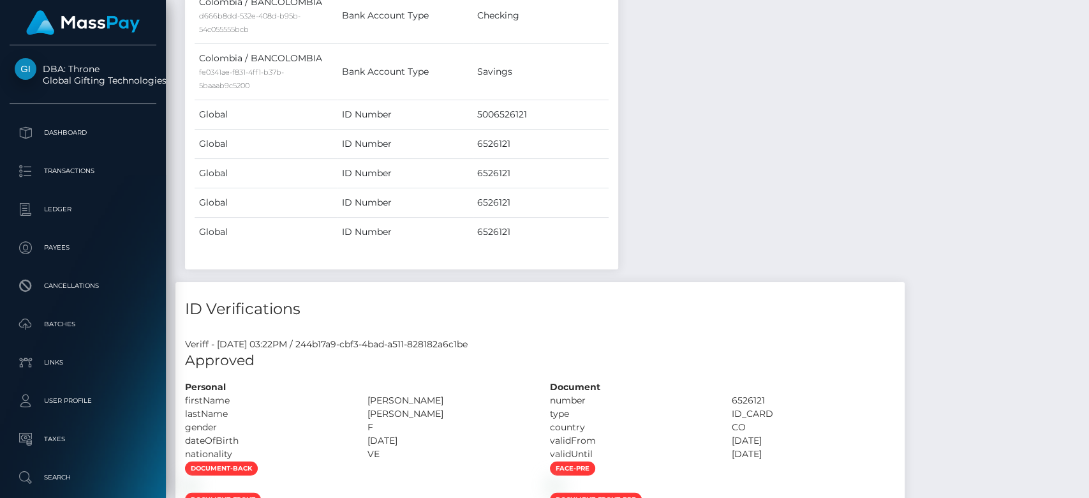
click at [1087, 111] on div at bounding box center [1084, 118] width 7 height 29
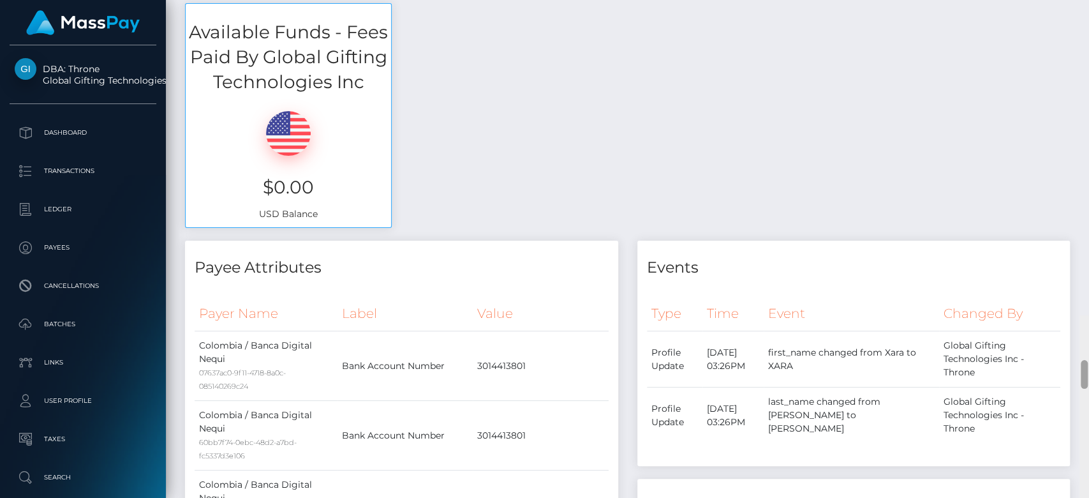
scroll to position [0, 0]
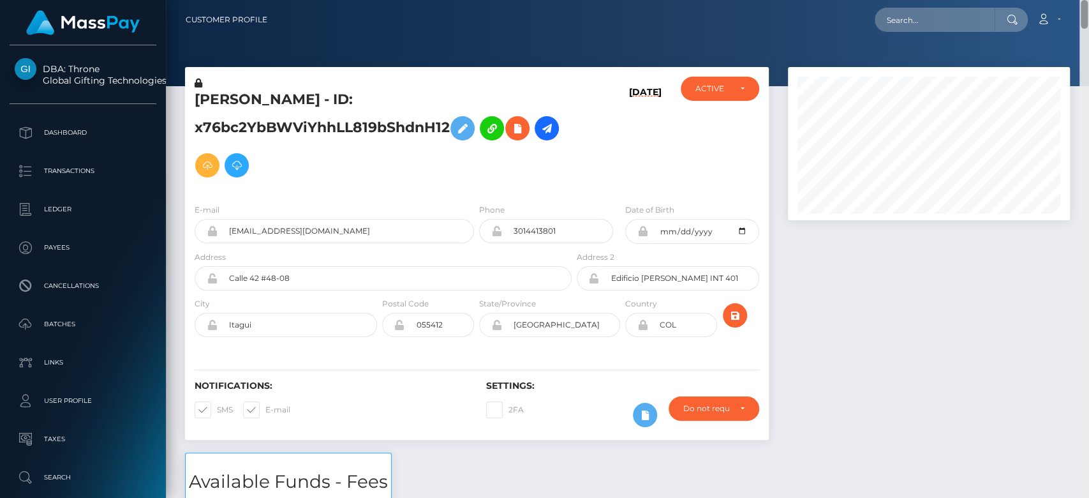
drag, startPoint x: 1086, startPoint y: 111, endPoint x: 1066, endPoint y: -6, distance: 119.0
click at [1066, 0] on html "DBA: Throne Global Gifting Technologies Inc Dashboard Transactions Ledger Payee…" at bounding box center [544, 249] width 1089 height 498
click at [933, 14] on input "text" at bounding box center [935, 20] width 120 height 24
paste input "MSP1b590244f818e37"
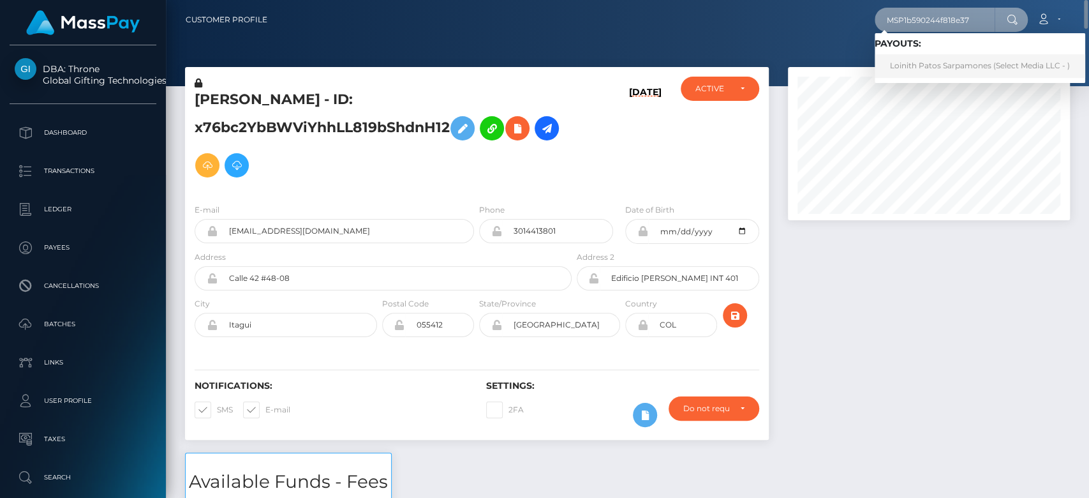
type input "MSP1b590244f818e37"
click at [919, 64] on link "Loinith Patos Sarpamones (Select Media LLC - )" at bounding box center [980, 66] width 211 height 24
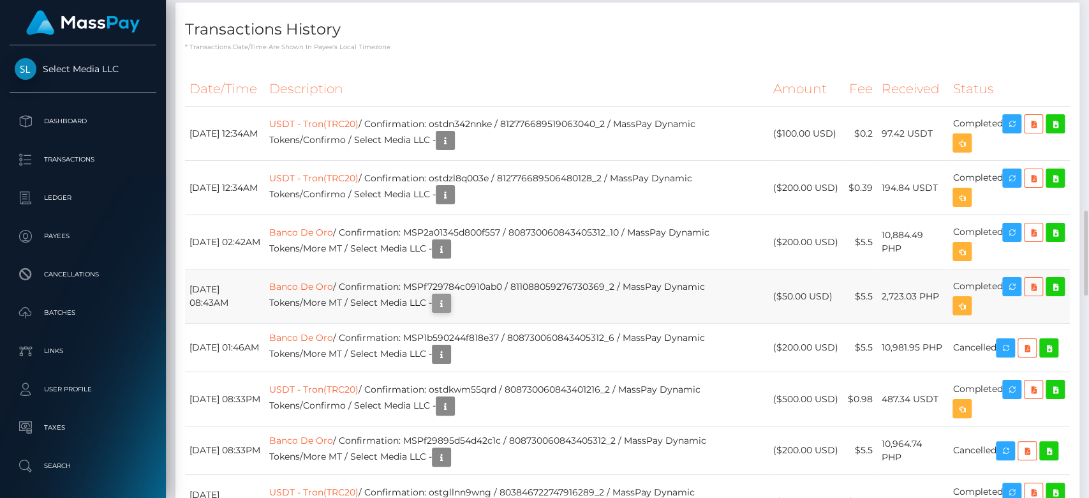
scroll to position [153, 282]
click at [449, 295] on icon "button" at bounding box center [441, 303] width 15 height 16
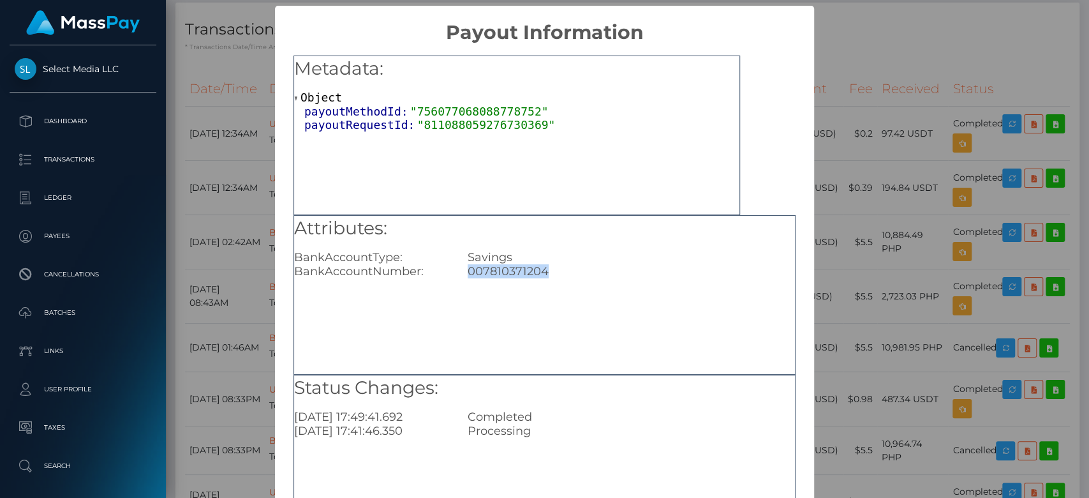
drag, startPoint x: 552, startPoint y: 268, endPoint x: 455, endPoint y: 274, distance: 97.1
click at [458, 274] on div "007810371204" at bounding box center [631, 271] width 346 height 14
copy div "007810371204"
click at [834, 255] on div "× Payout Information Metadata: Object payoutMethodId: "756077068088778752" payo…" at bounding box center [544, 249] width 1089 height 498
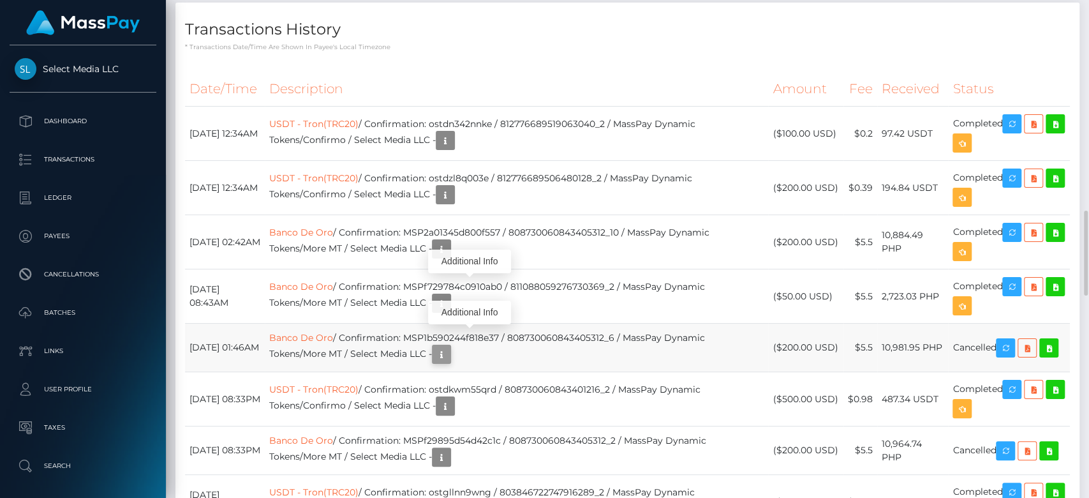
click at [449, 346] on icon "button" at bounding box center [441, 354] width 15 height 16
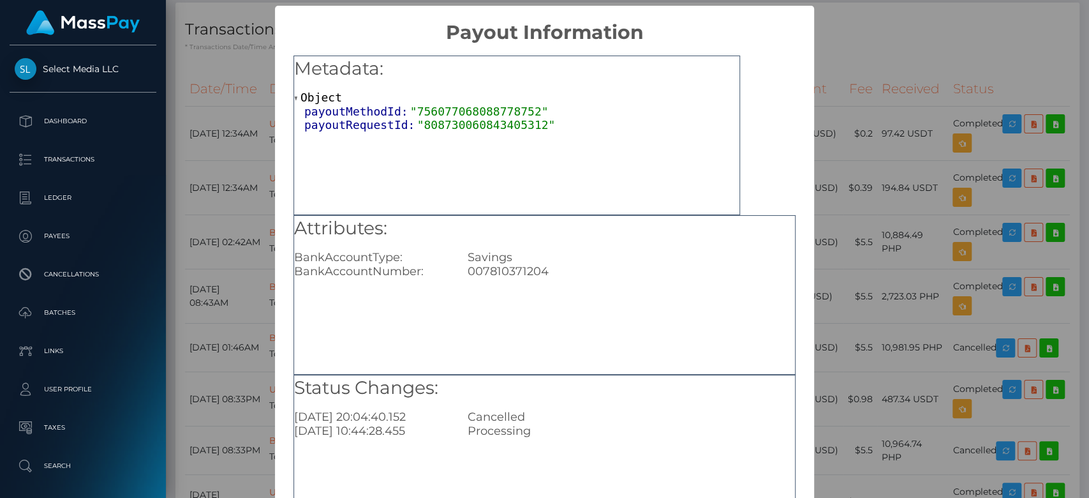
click at [857, 319] on div "× Payout Information Metadata: Object payoutMethodId: "756077068088778752" payo…" at bounding box center [544, 249] width 1089 height 498
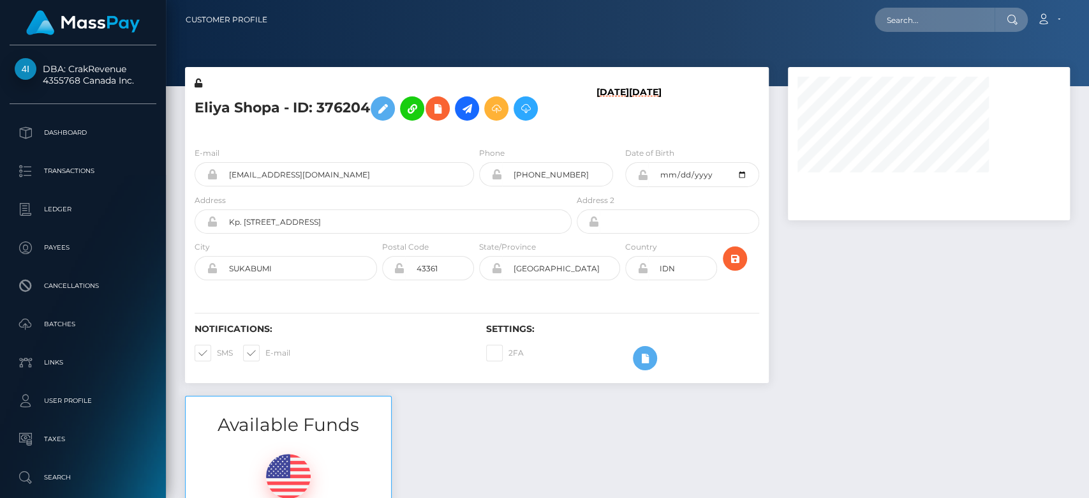
click at [964, 242] on div at bounding box center [928, 231] width 301 height 329
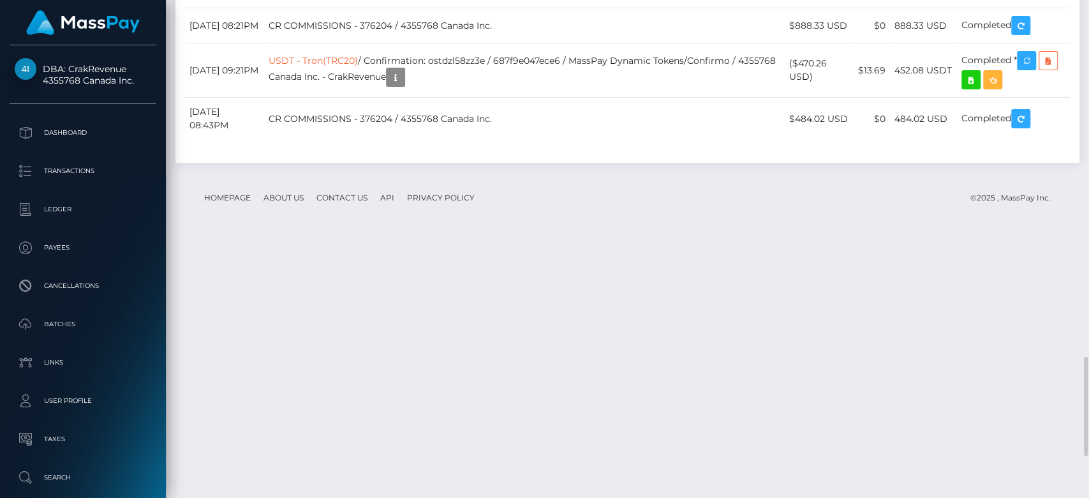
scroll to position [153, 282]
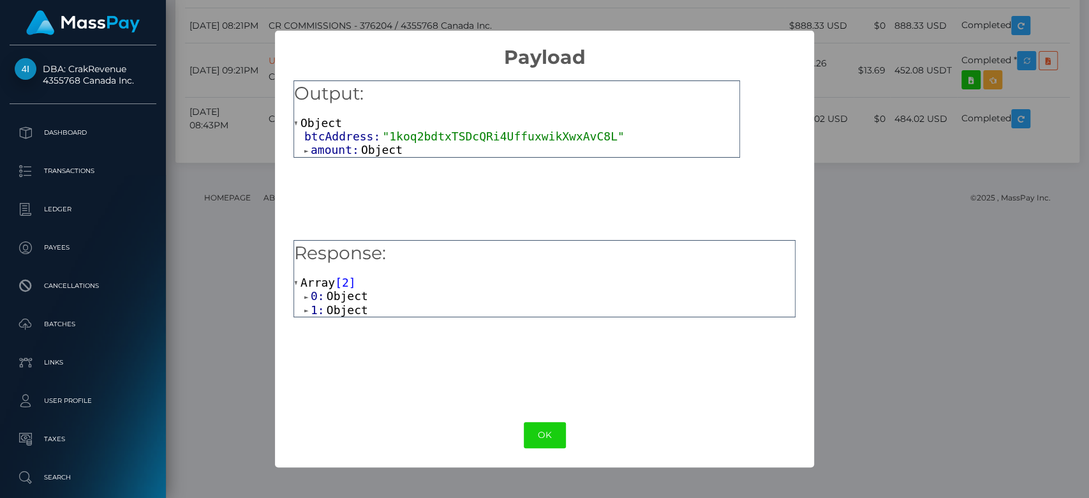
click at [383, 150] on span "Object" at bounding box center [381, 149] width 41 height 13
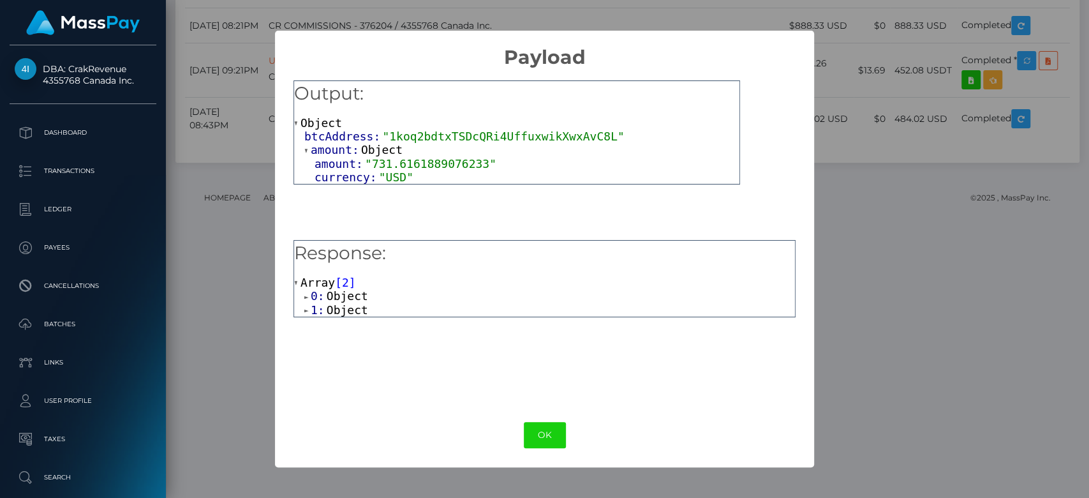
click at [346, 299] on span "Object" at bounding box center [347, 295] width 41 height 13
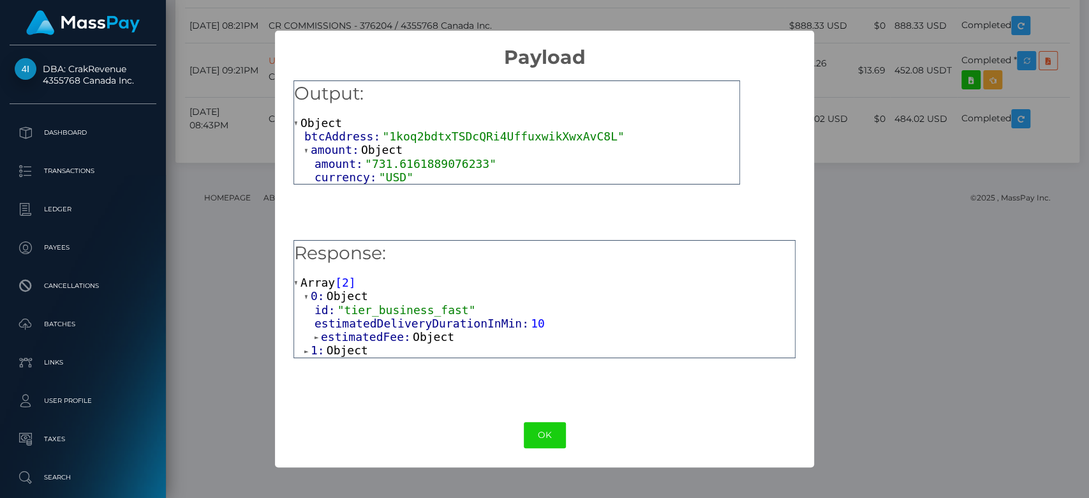
click at [415, 337] on span "Object" at bounding box center [433, 336] width 41 height 13
click at [353, 380] on span "Object" at bounding box center [347, 376] width 41 height 13
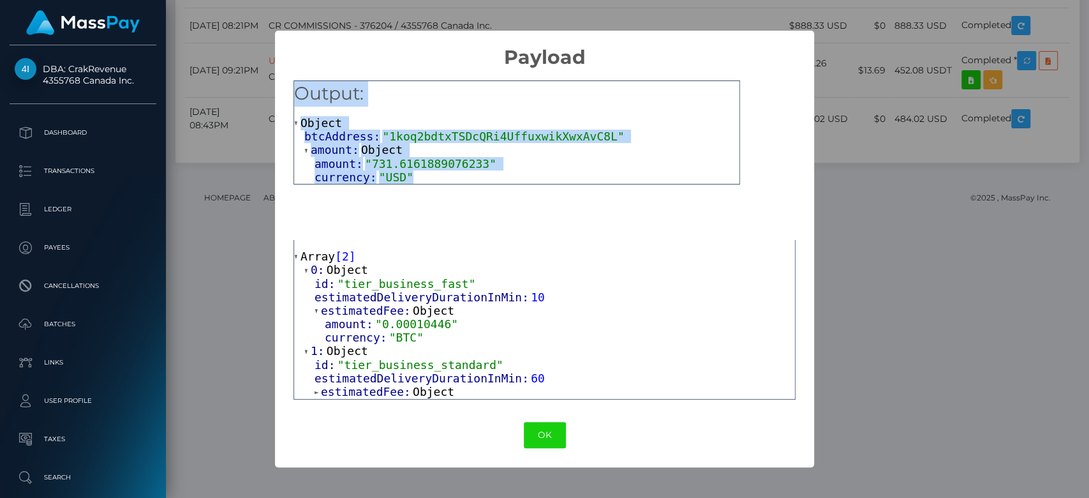
drag, startPoint x: 417, startPoint y: 174, endPoint x: 298, endPoint y: 93, distance: 143.7
click at [298, 93] on div "Output: Object btcAddress: "1koq2bdtxTSDcQRi4UffuxwikXwxAvC8L" amount: Object a…" at bounding box center [516, 132] width 447 height 104
copy div "Output: Object btcAddress: "1koq2bdtxTSDcQRi4UffuxwikXwxAvC8L" amount: Object a…"
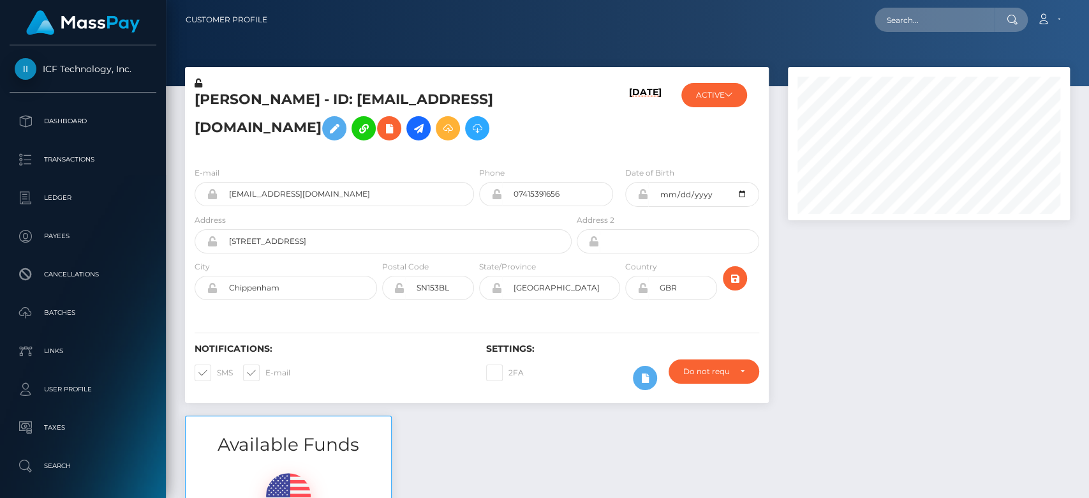
scroll to position [153, 282]
click at [910, 319] on div at bounding box center [928, 241] width 301 height 348
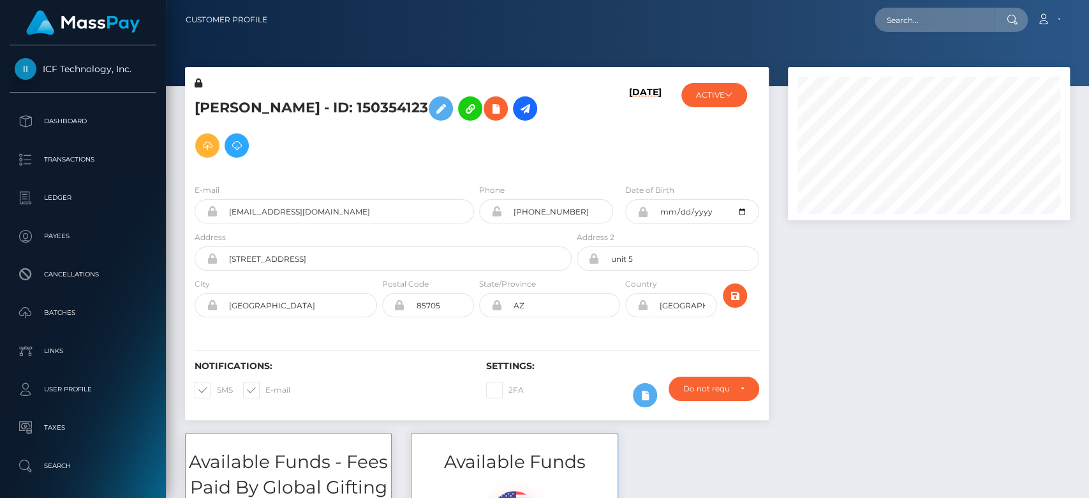
scroll to position [153, 282]
click at [878, 315] on div at bounding box center [928, 250] width 301 height 366
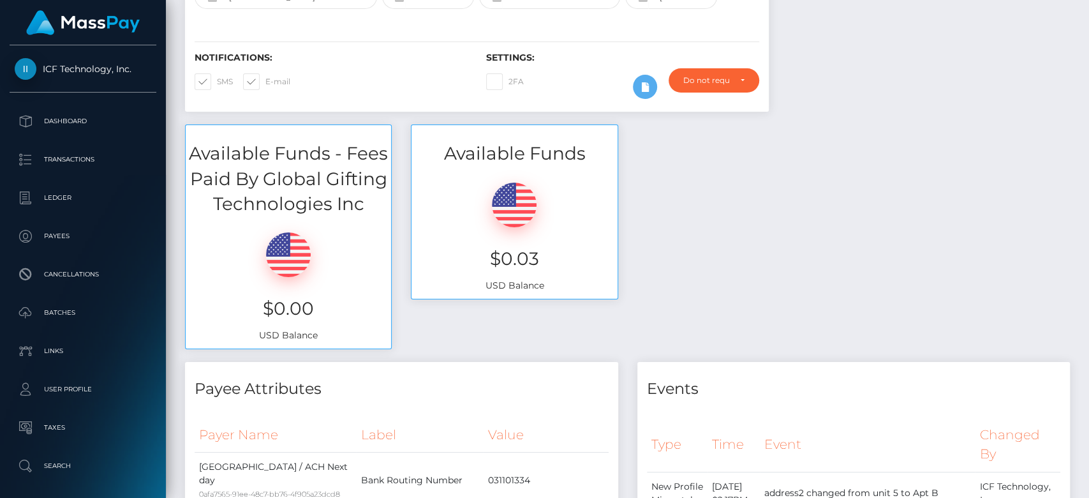
scroll to position [327, 0]
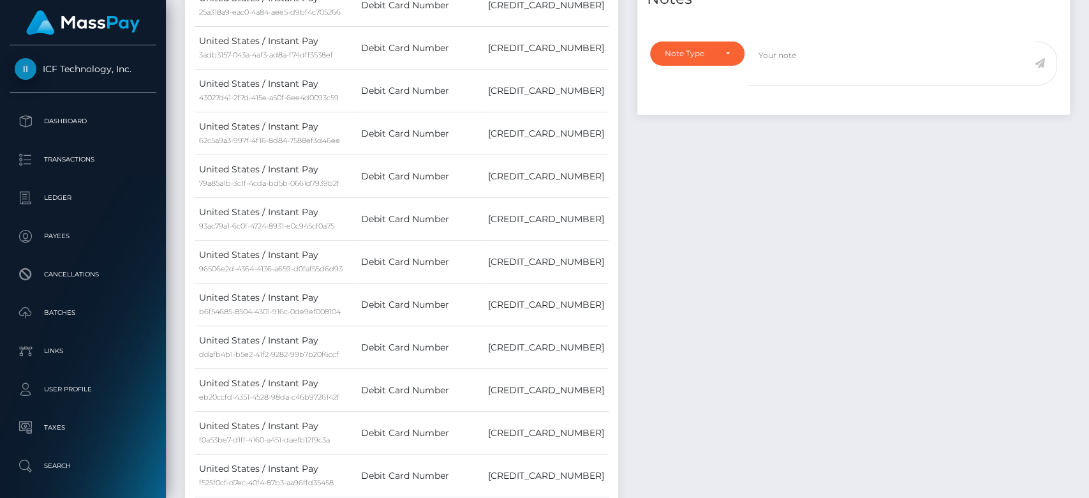
click at [1075, 166] on div at bounding box center [1084, 249] width 10 height 498
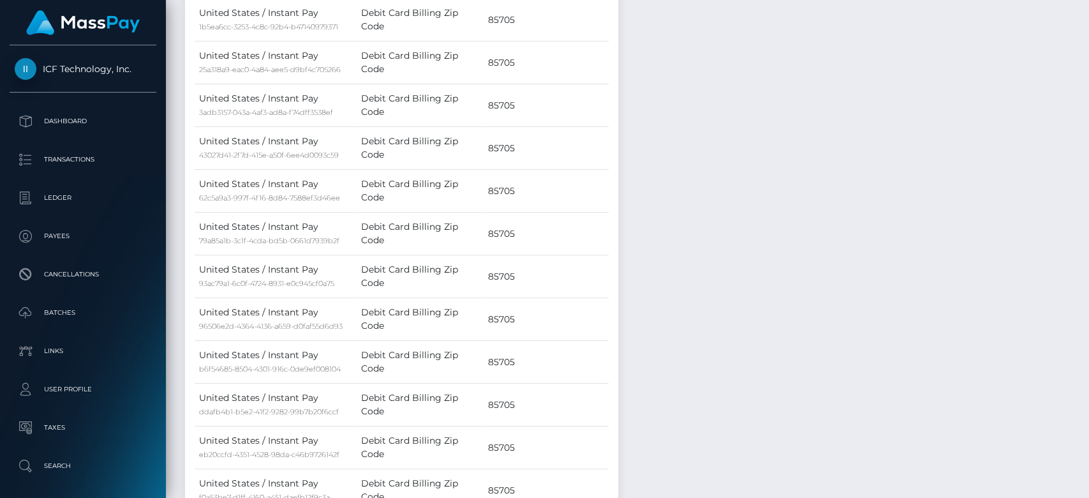
drag, startPoint x: 1084, startPoint y: 166, endPoint x: 1084, endPoint y: 152, distance: 13.4
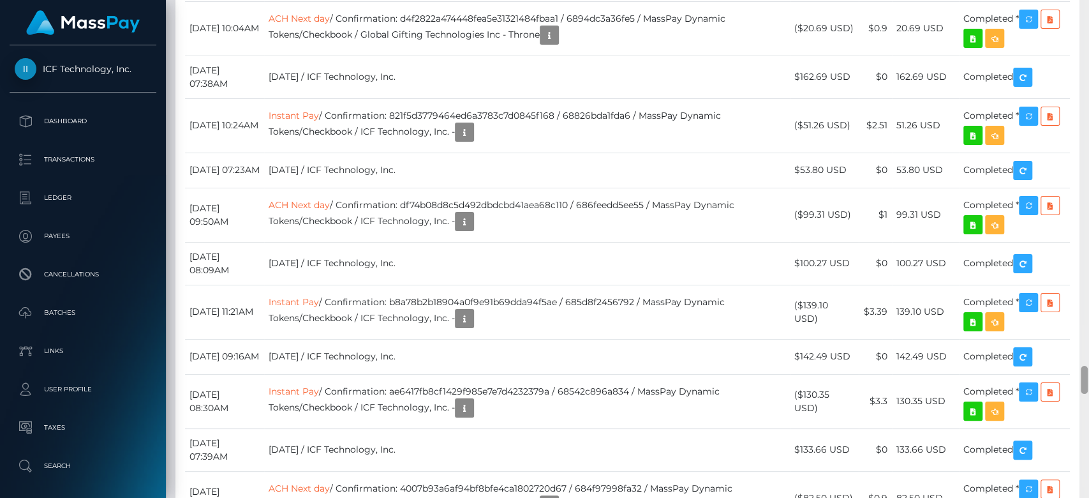
scroll to position [6616, 0]
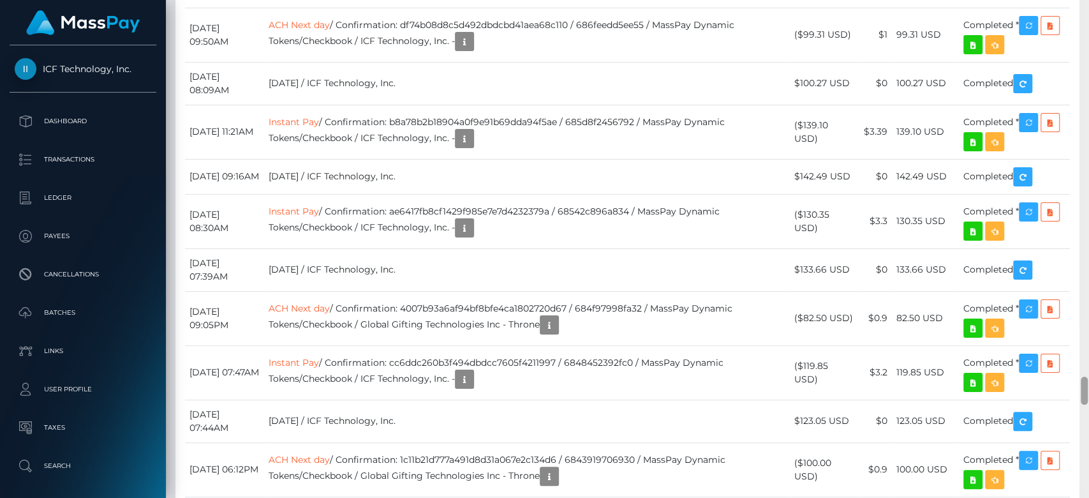
drag, startPoint x: 1084, startPoint y: 146, endPoint x: 1088, endPoint y: 390, distance: 244.3
click at [1075, 390] on div at bounding box center [1084, 249] width 10 height 498
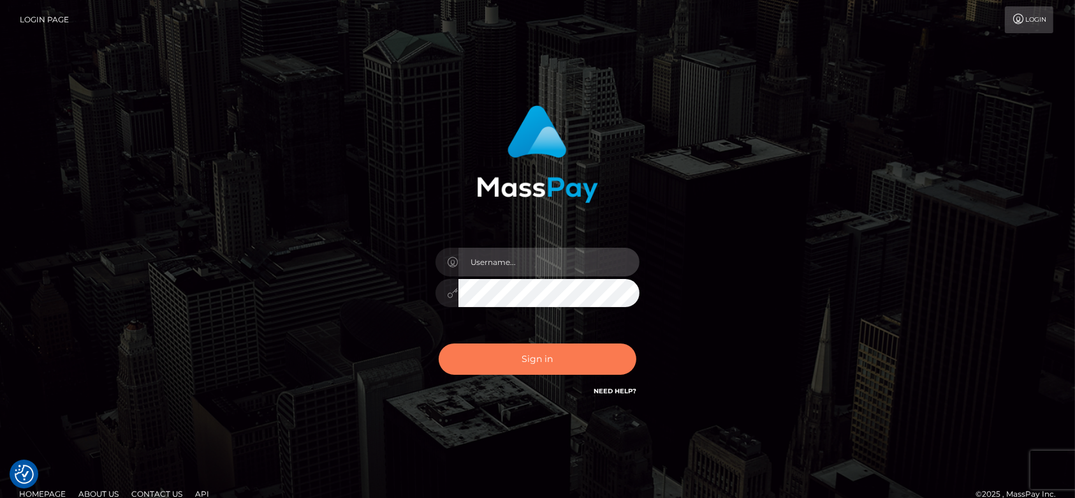
type input "[DOMAIN_NAME]"
click at [557, 361] on button "Sign in" at bounding box center [538, 358] width 198 height 31
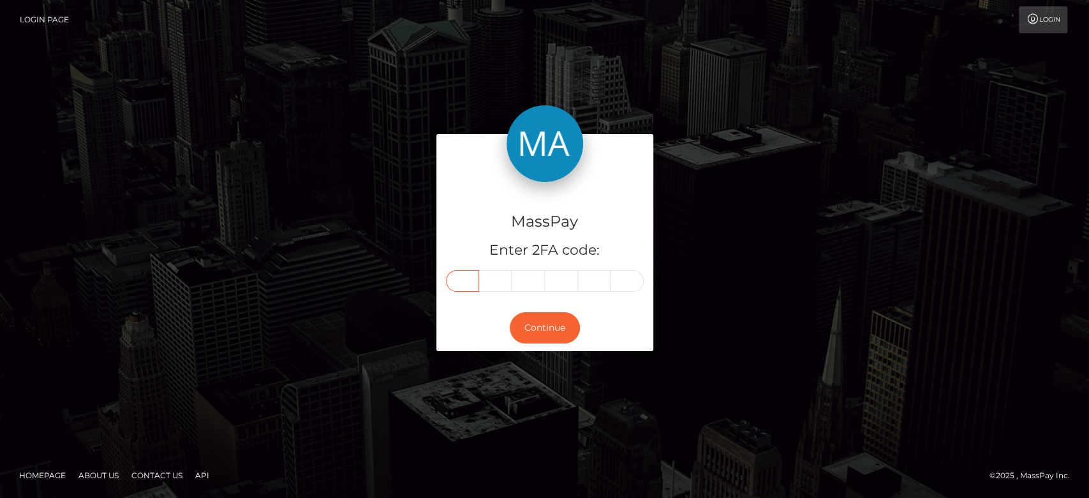
click at [461, 274] on input "text" at bounding box center [462, 281] width 33 height 22
paste input "3"
type input "3"
type input "7"
type input "4"
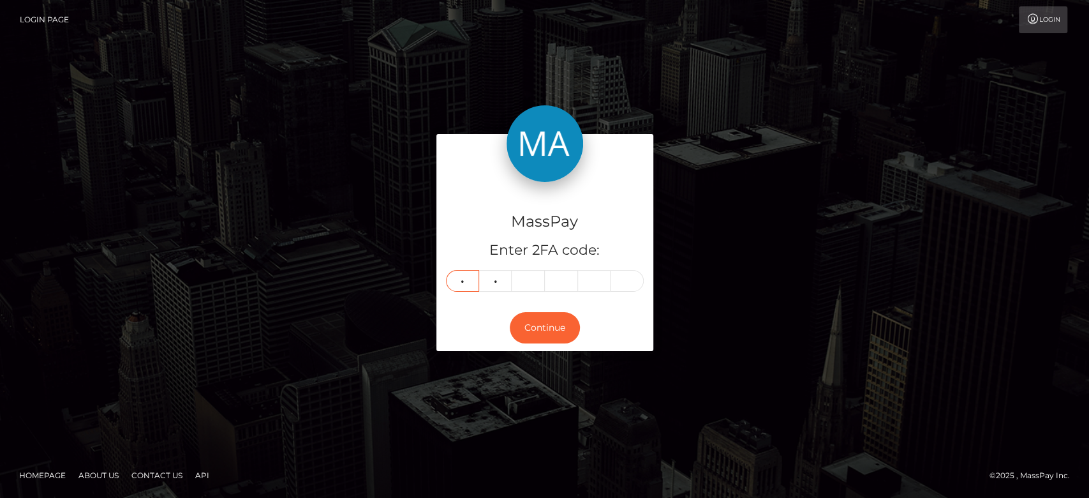
type input "9"
type input "8"
type input "3"
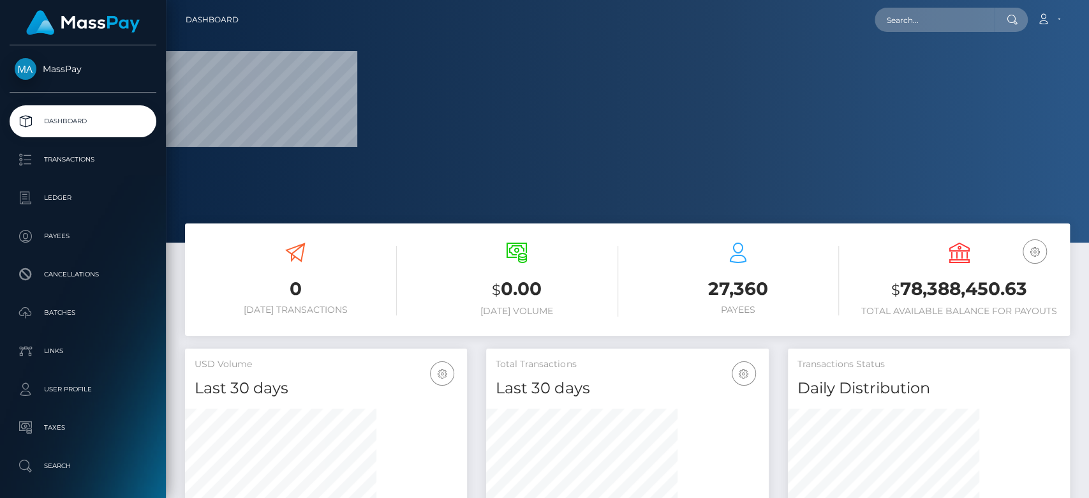
scroll to position [225, 282]
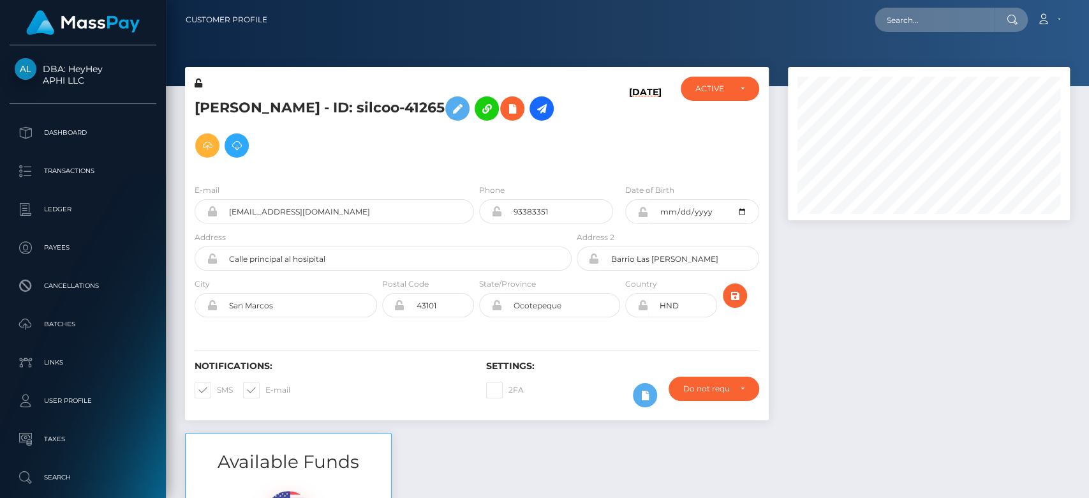
scroll to position [153, 282]
click at [907, 295] on div at bounding box center [928, 250] width 301 height 366
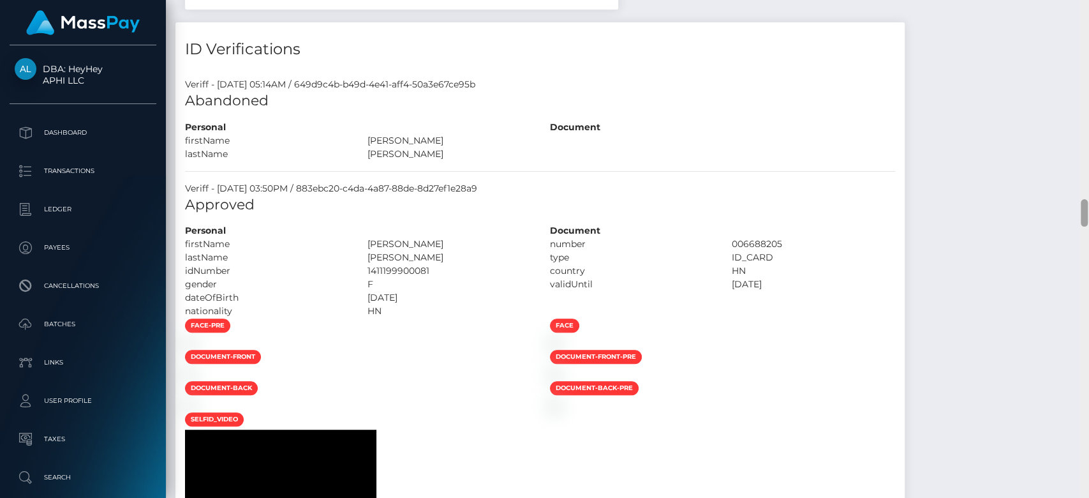
click at [1084, 232] on div at bounding box center [1084, 249] width 10 height 498
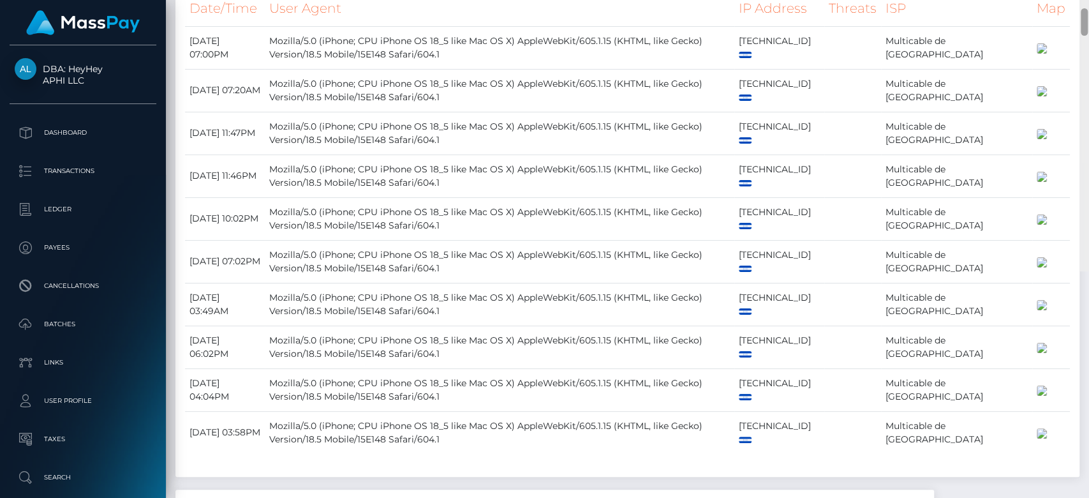
scroll to position [4488, 0]
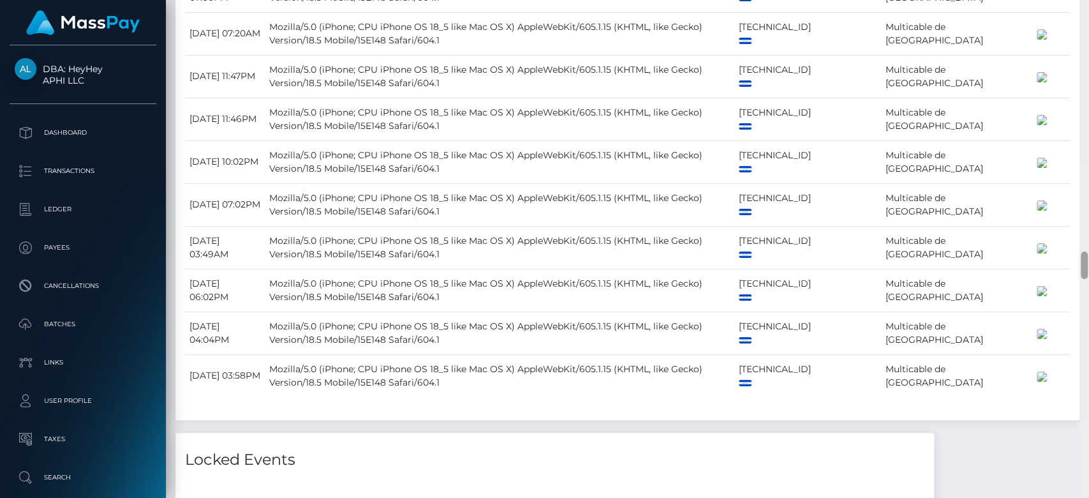
drag, startPoint x: 1083, startPoint y: 232, endPoint x: 1088, endPoint y: 256, distance: 24.6
click at [1088, 256] on div at bounding box center [1084, 249] width 10 height 498
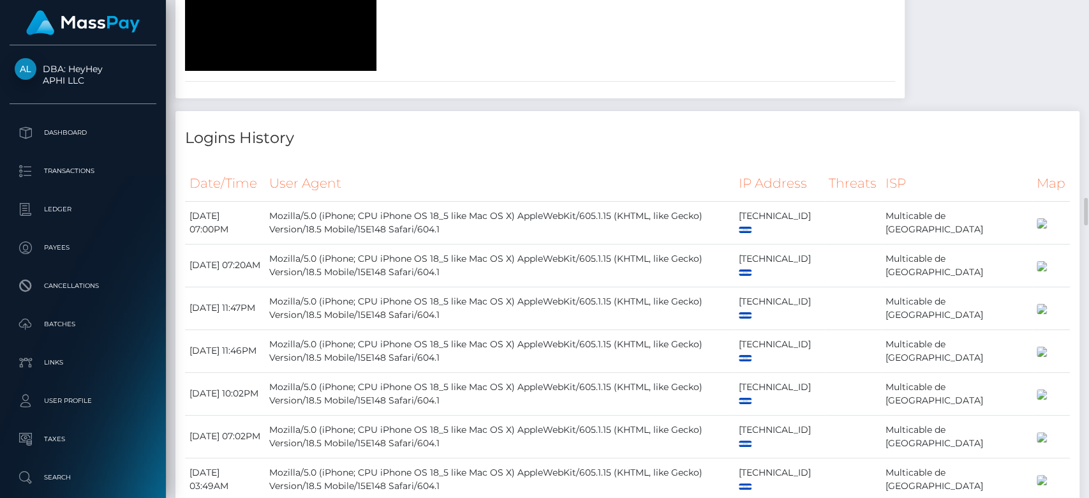
scroll to position [4218, 0]
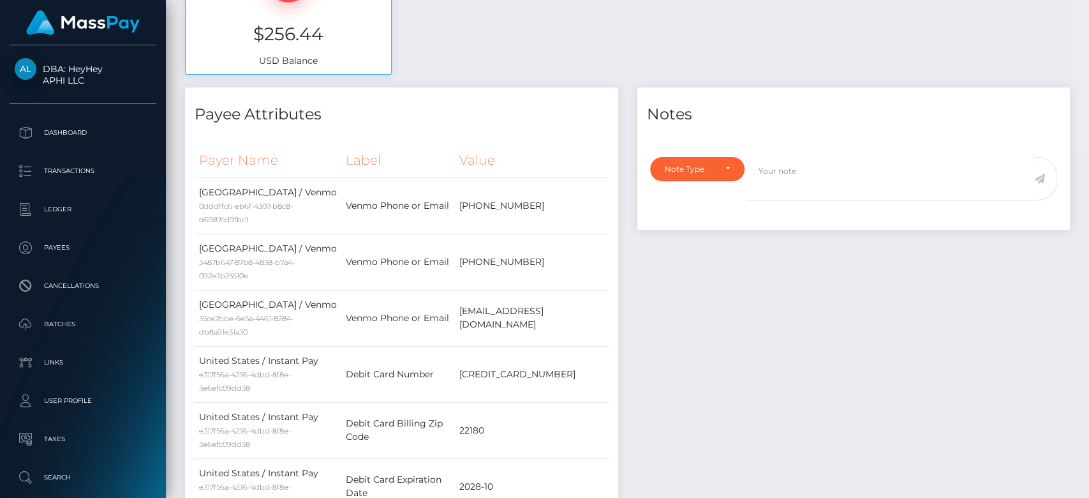
scroll to position [0, 0]
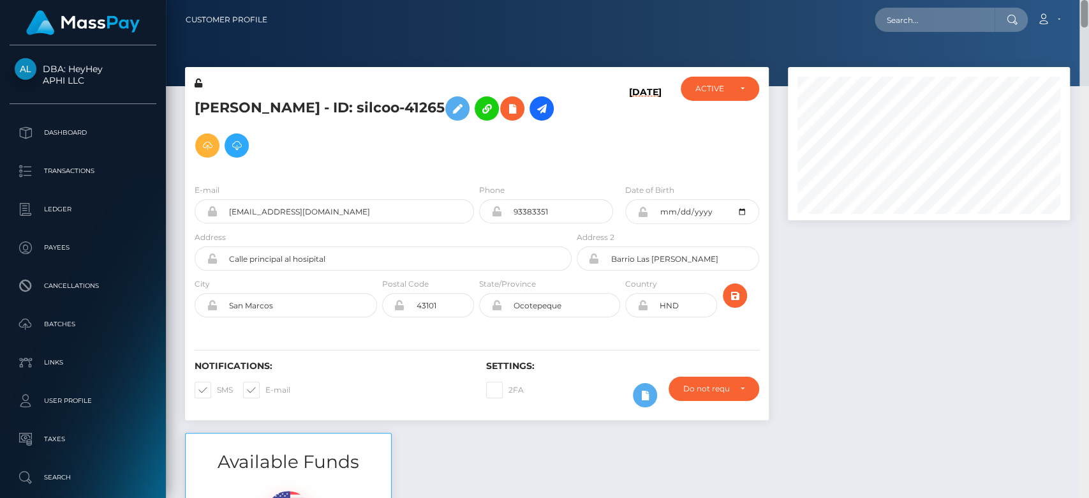
drag, startPoint x: 1086, startPoint y: 251, endPoint x: 1087, endPoint y: 3, distance: 248.8
click at [1087, 3] on div "Customer Profile Loading... Loading..." at bounding box center [627, 249] width 923 height 498
click at [1012, 329] on div at bounding box center [928, 250] width 301 height 366
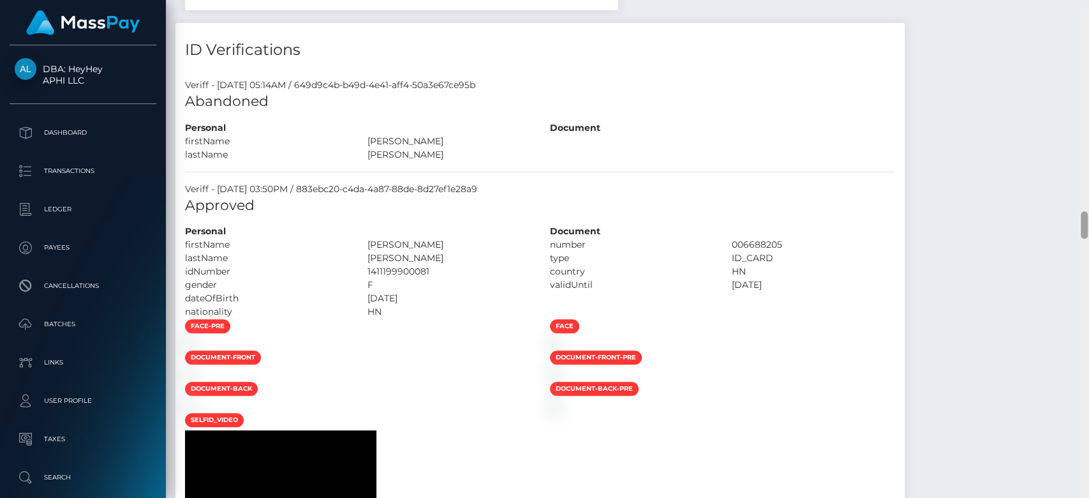
scroll to position [3568, 0]
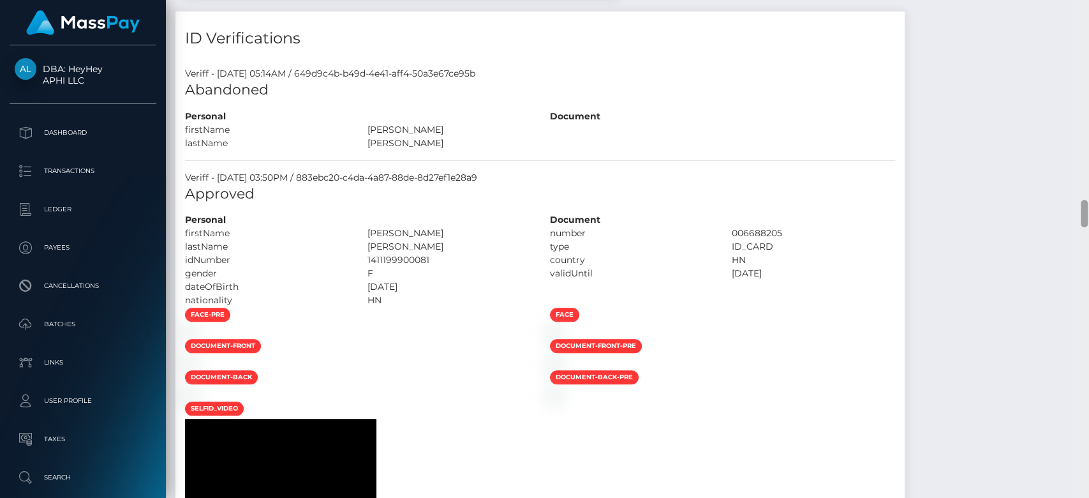
drag, startPoint x: 1083, startPoint y: 128, endPoint x: 1088, endPoint y: 211, distance: 83.0
click at [1088, 211] on div at bounding box center [1084, 249] width 10 height 498
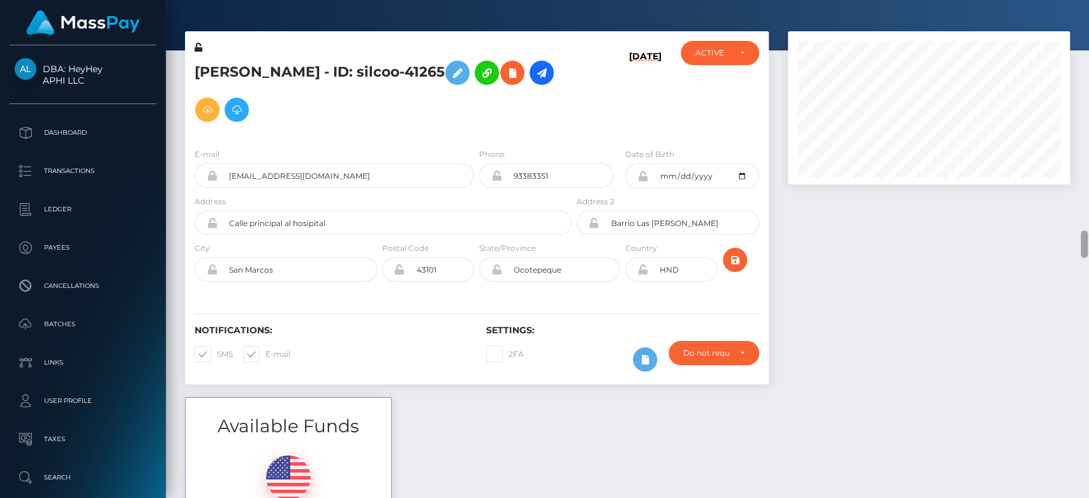
scroll to position [0, 0]
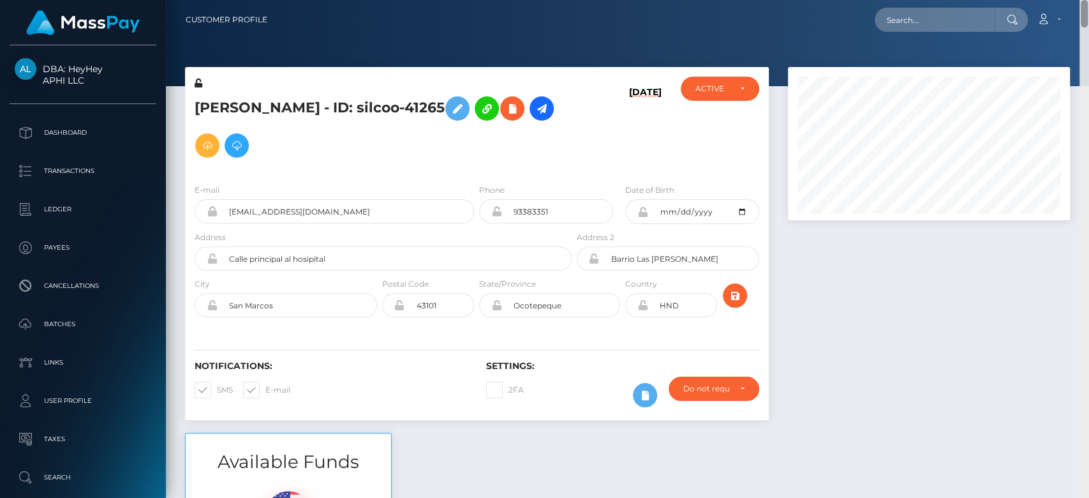
drag, startPoint x: 1082, startPoint y: 224, endPoint x: 1086, endPoint y: 8, distance: 216.3
click at [1086, 8] on div "Customer Profile Loading... Loading..." at bounding box center [627, 249] width 923 height 498
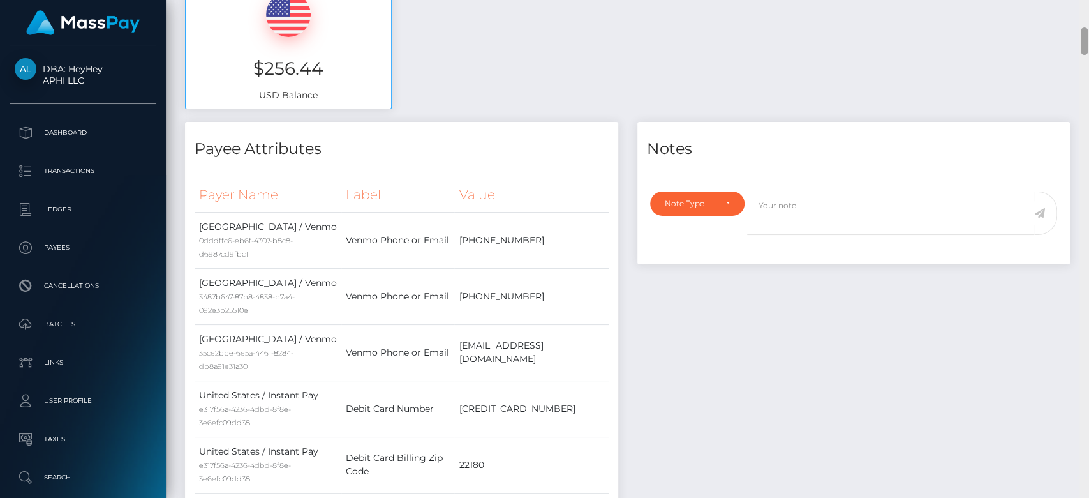
click at [1082, 149] on div at bounding box center [1084, 249] width 10 height 498
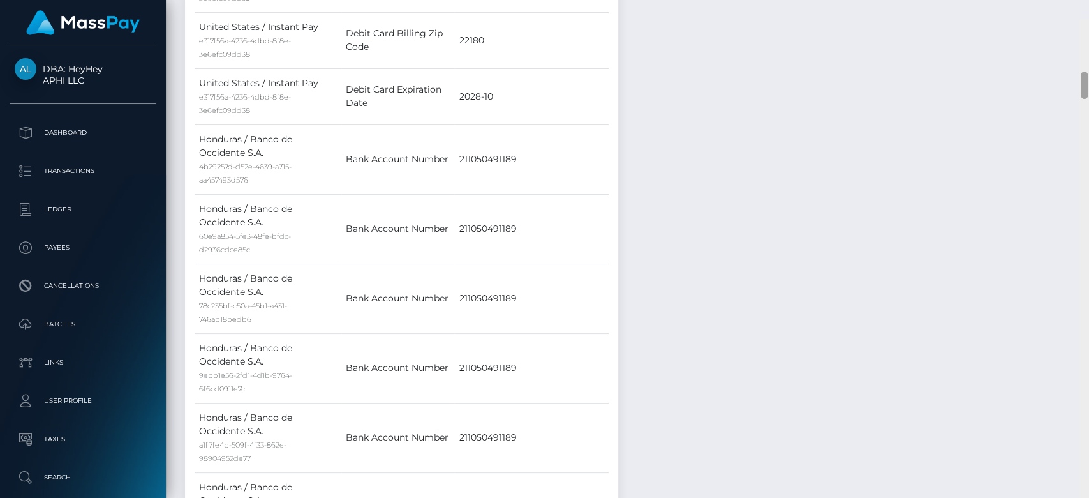
scroll to position [961, 0]
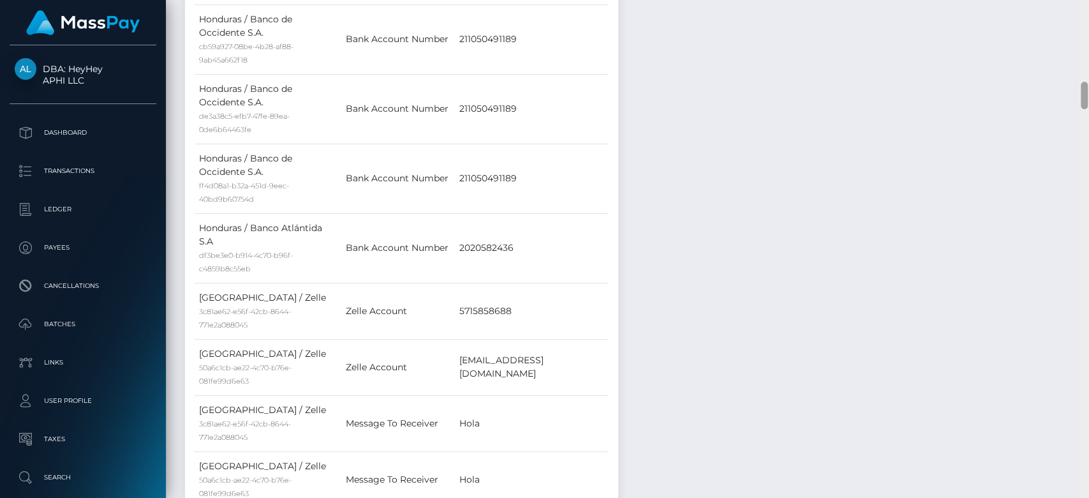
drag, startPoint x: 1088, startPoint y: 62, endPoint x: 1079, endPoint y: 163, distance: 101.8
click at [1079, 163] on div at bounding box center [1084, 249] width 10 height 498
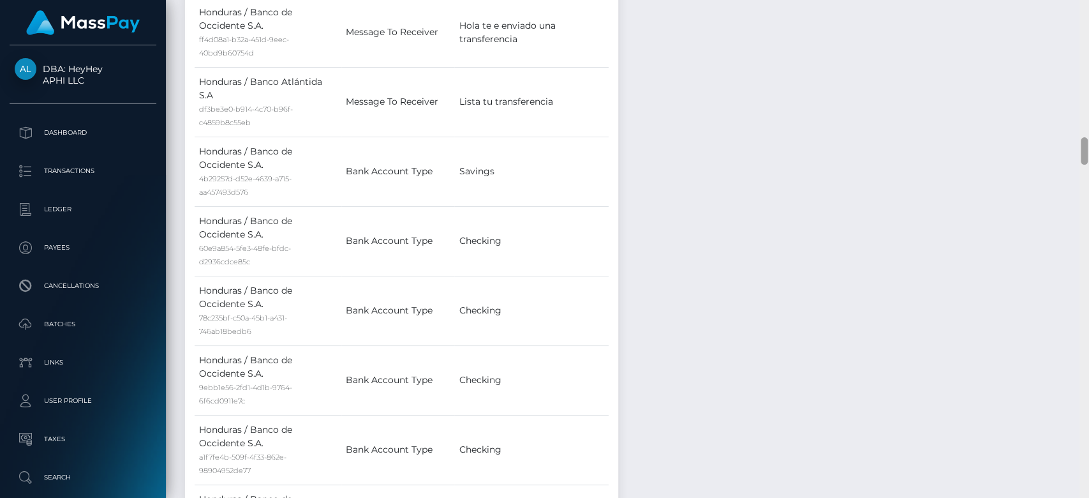
click at [1082, 148] on div at bounding box center [1084, 249] width 10 height 498
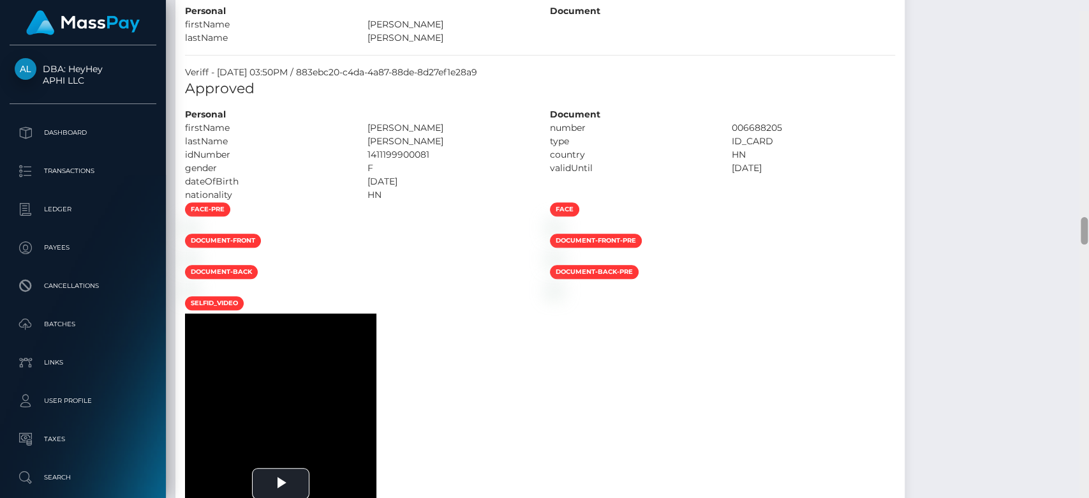
scroll to position [3684, 0]
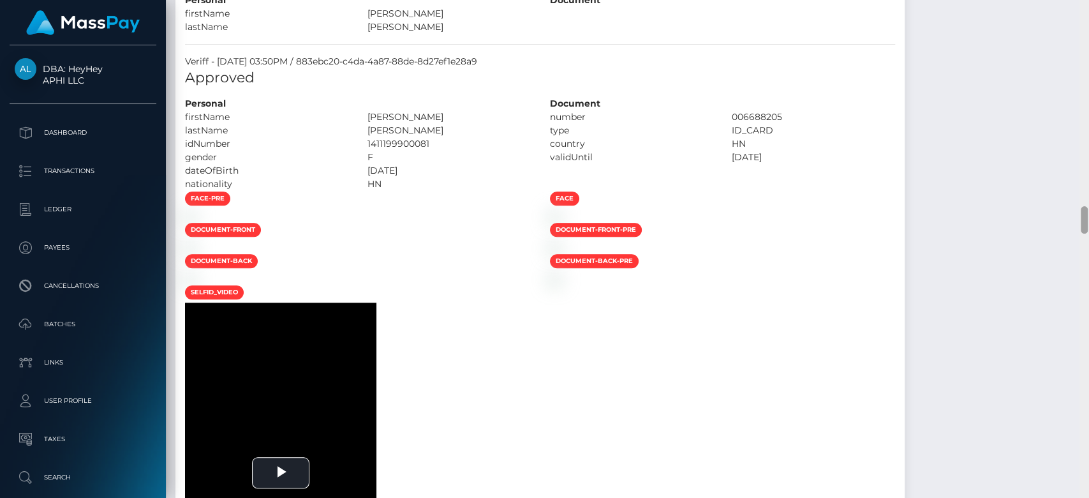
drag, startPoint x: 1082, startPoint y: 148, endPoint x: 1076, endPoint y: 217, distance: 69.1
click at [1076, 217] on div "Customer Profile Loading... Loading..." at bounding box center [627, 249] width 923 height 498
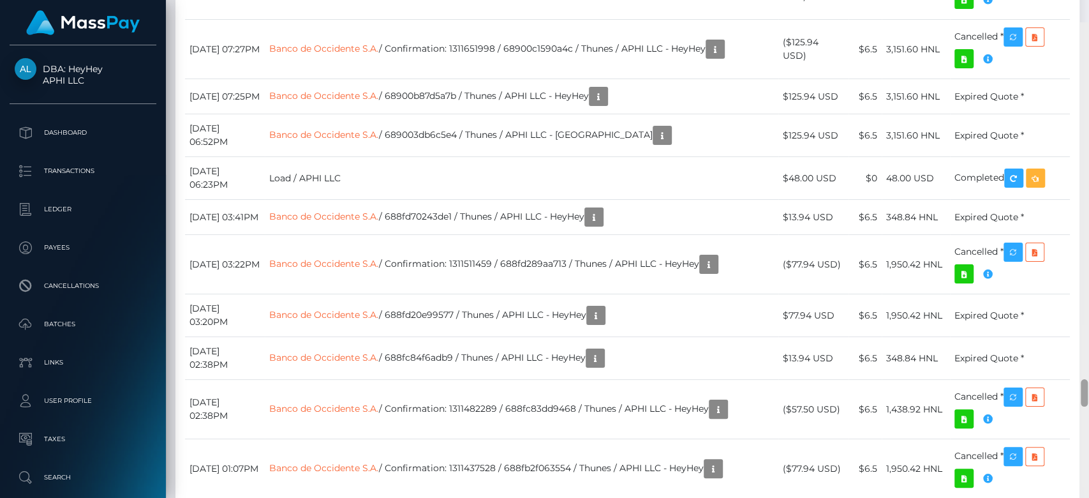
scroll to position [6392, 0]
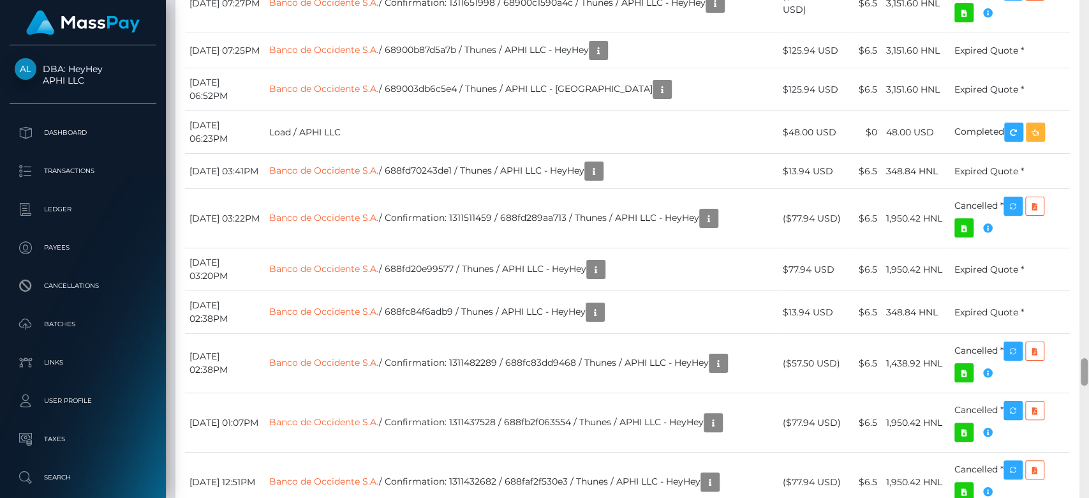
drag, startPoint x: 1085, startPoint y: 218, endPoint x: 1088, endPoint y: 370, distance: 151.8
click at [1088, 370] on div at bounding box center [1084, 249] width 10 height 498
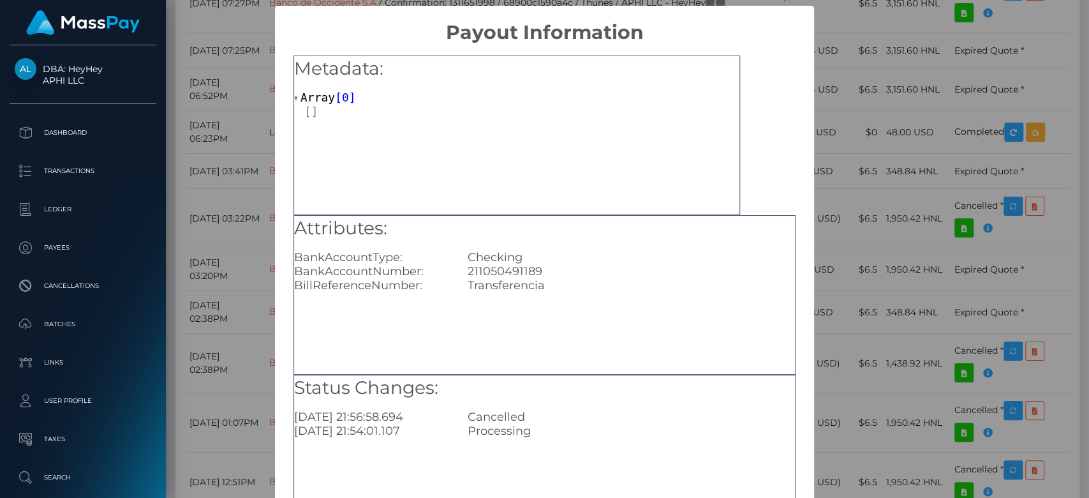
click at [843, 196] on div "× Payout Information Metadata: Array [ 0 ] Attributes: BankAccountType: Checkin…" at bounding box center [544, 249] width 1089 height 498
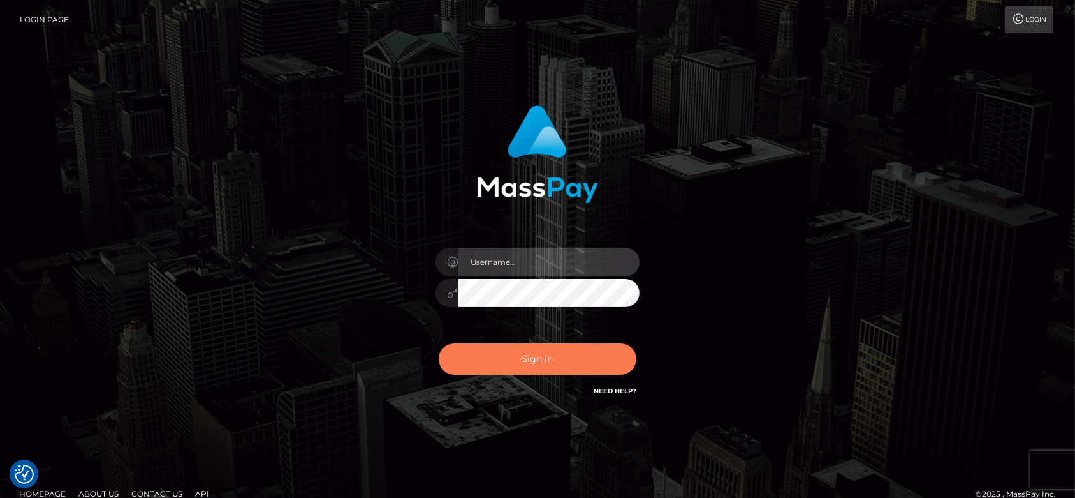
type input "[DOMAIN_NAME]"
click at [535, 349] on button "Sign in" at bounding box center [538, 358] width 198 height 31
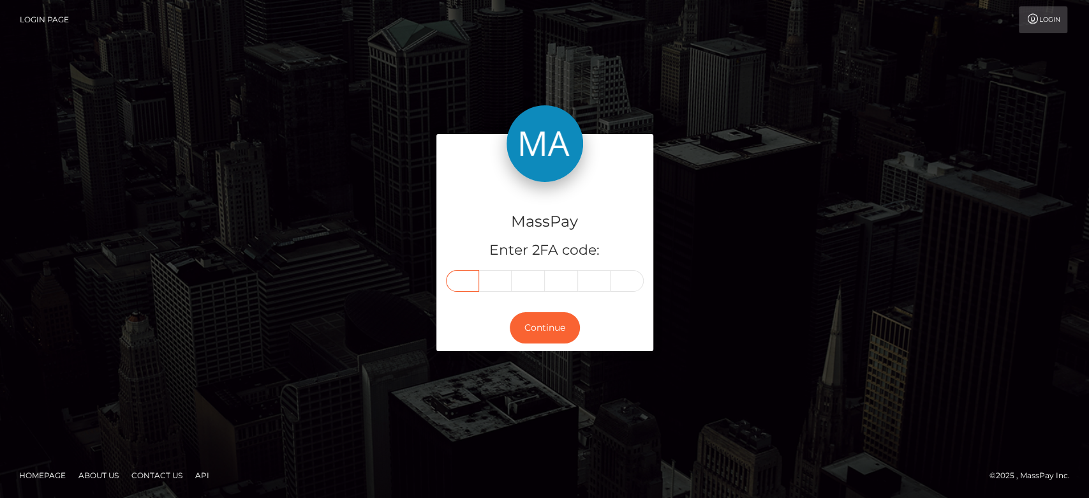
click at [461, 272] on input "text" at bounding box center [462, 281] width 33 height 22
paste input "7"
type input "7"
type input "8"
type input "5"
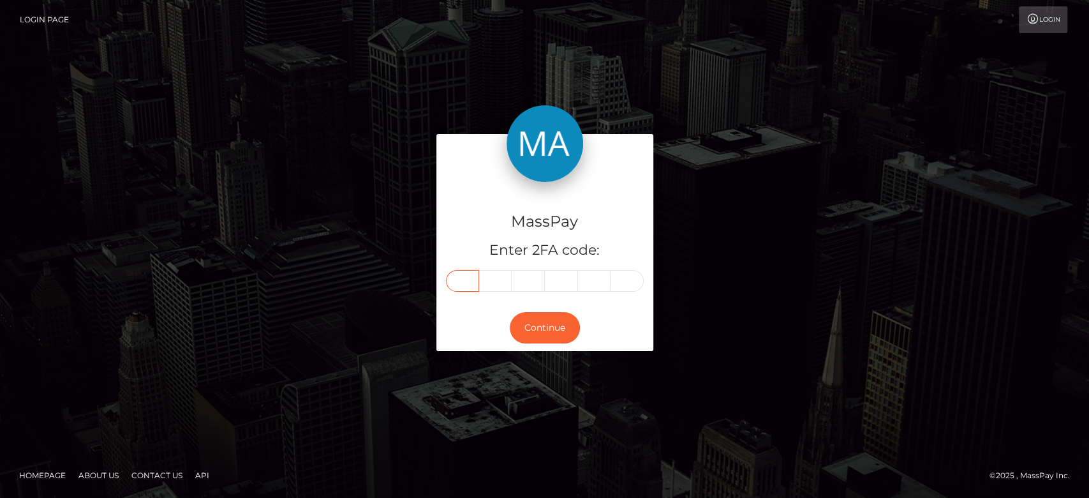
type input "1"
type input "3"
type input "7"
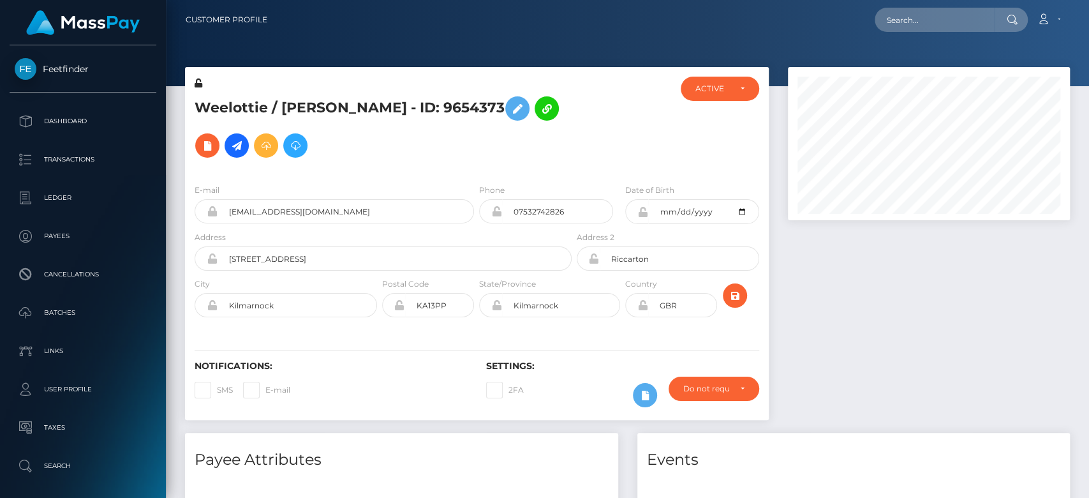
scroll to position [153, 282]
click at [852, 299] on div at bounding box center [928, 250] width 301 height 366
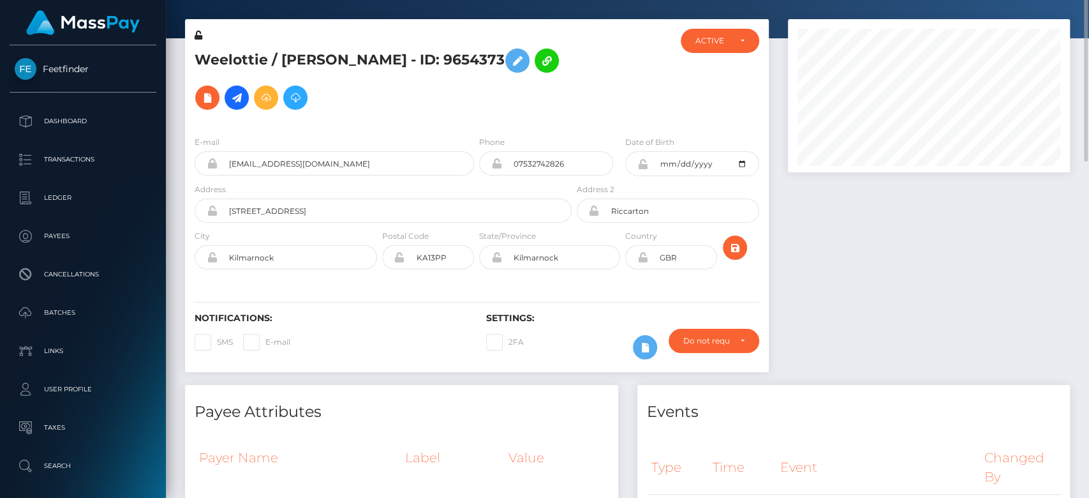
scroll to position [10, 0]
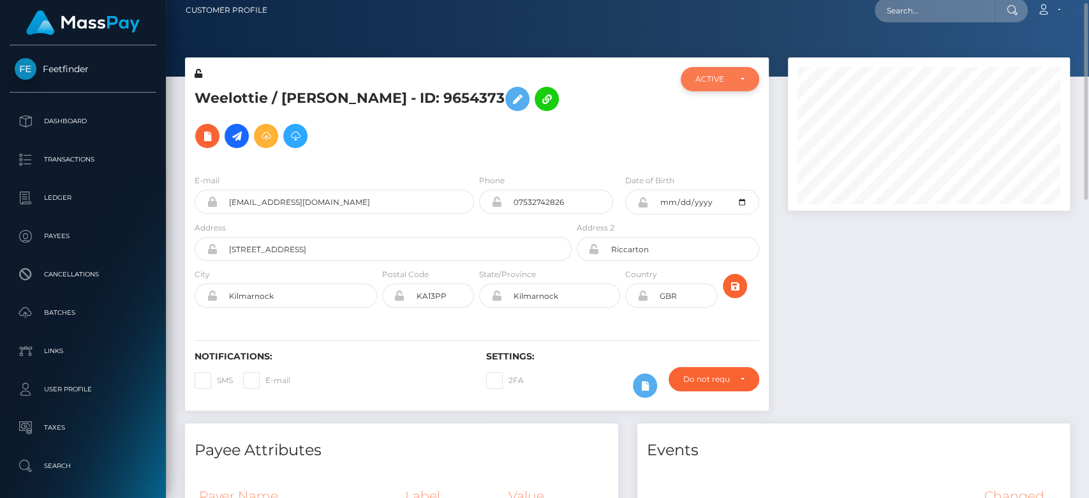
click at [725, 80] on div "ACTIVE" at bounding box center [712, 79] width 34 height 10
click at [721, 162] on span "CLOSED" at bounding box center [712, 166] width 33 height 11
select select "CLOSED"
click at [831, 265] on div at bounding box center [928, 240] width 301 height 366
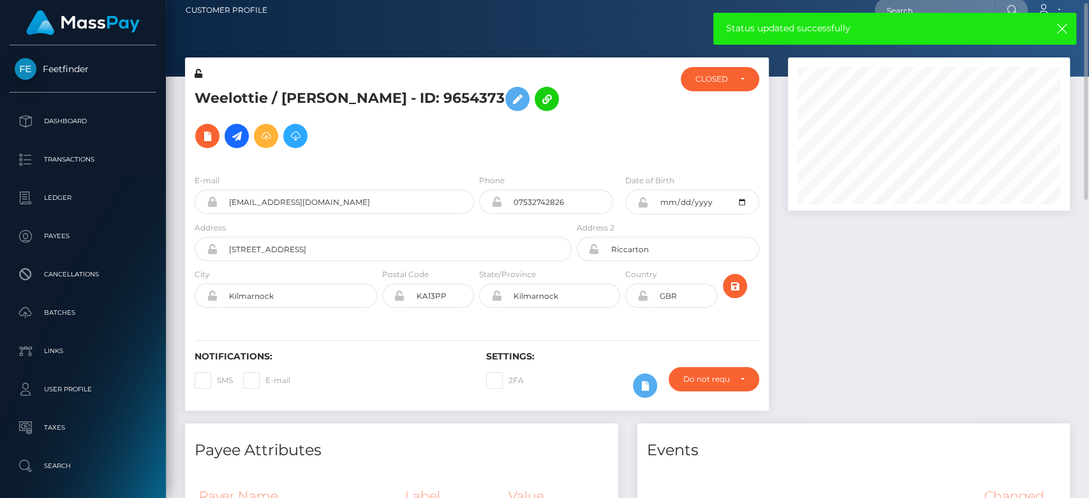
click at [831, 265] on div at bounding box center [928, 240] width 301 height 366
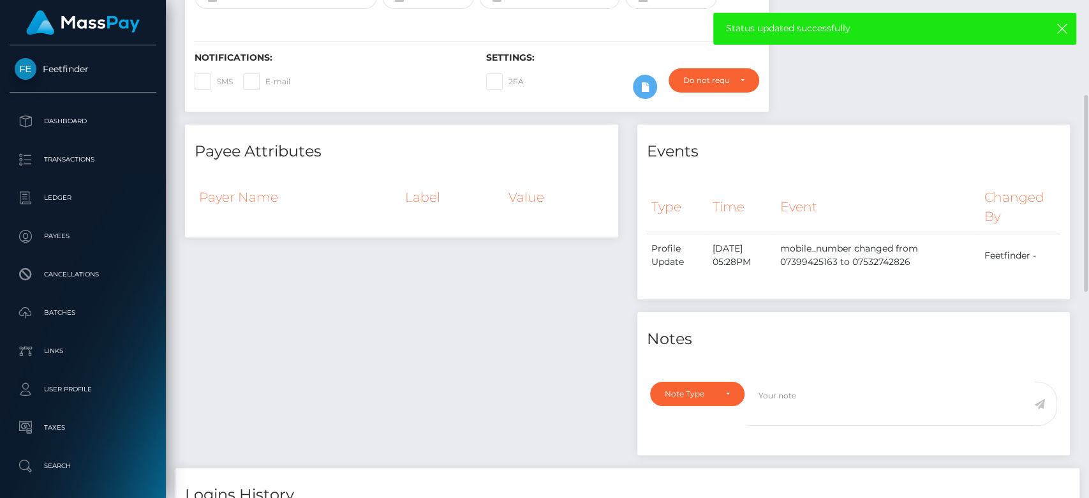
scroll to position [347, 0]
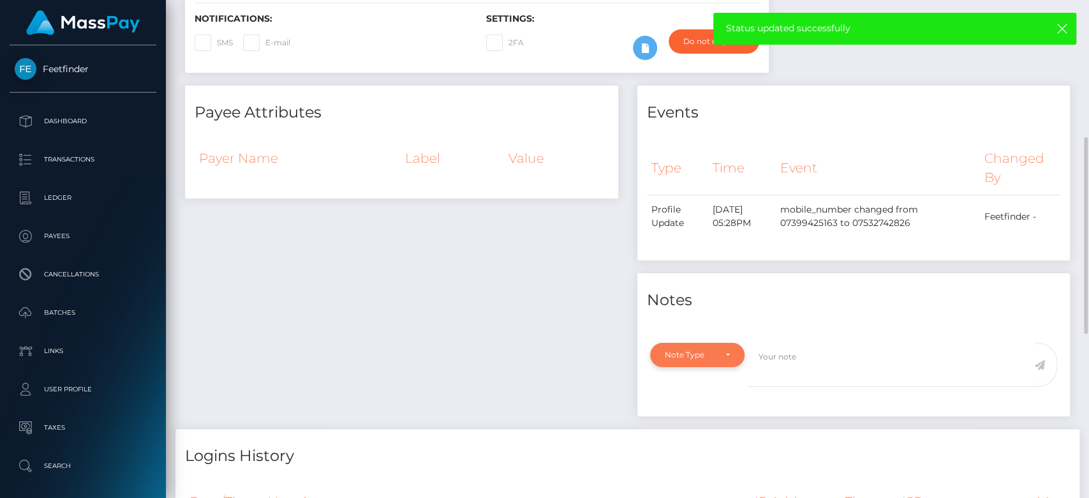
click at [728, 357] on div "Note Type" at bounding box center [697, 355] width 65 height 10
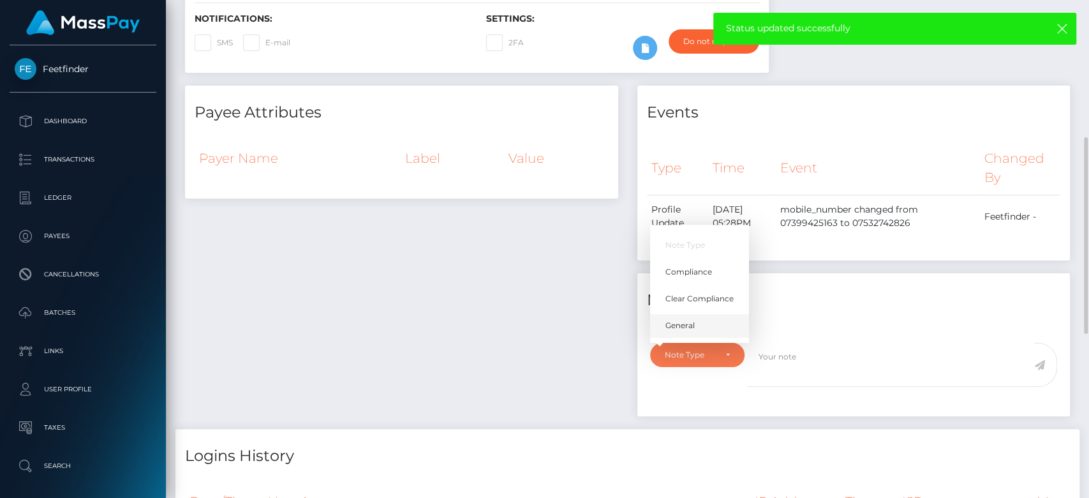
click at [708, 323] on link "General" at bounding box center [699, 325] width 99 height 24
select select "GENERAL"
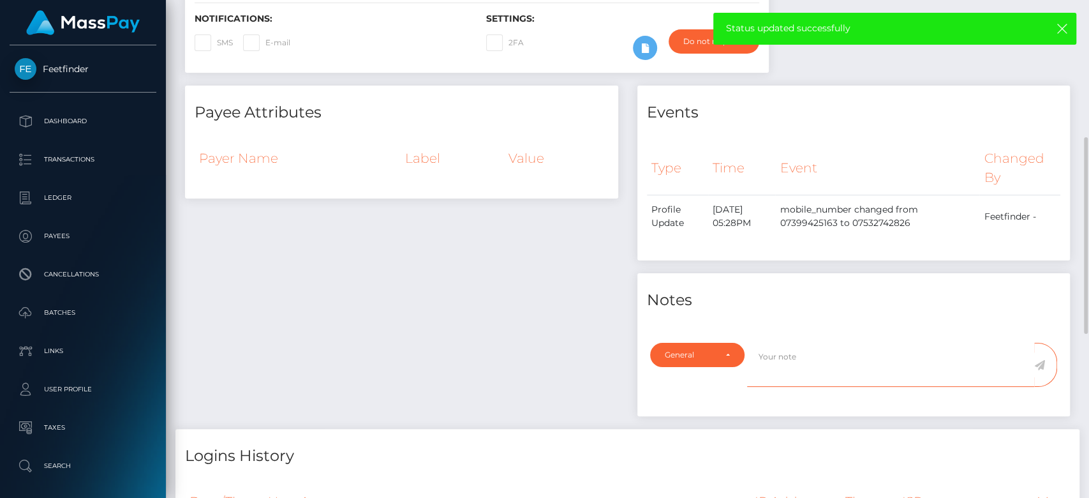
click at [780, 355] on textarea at bounding box center [890, 365] width 287 height 44
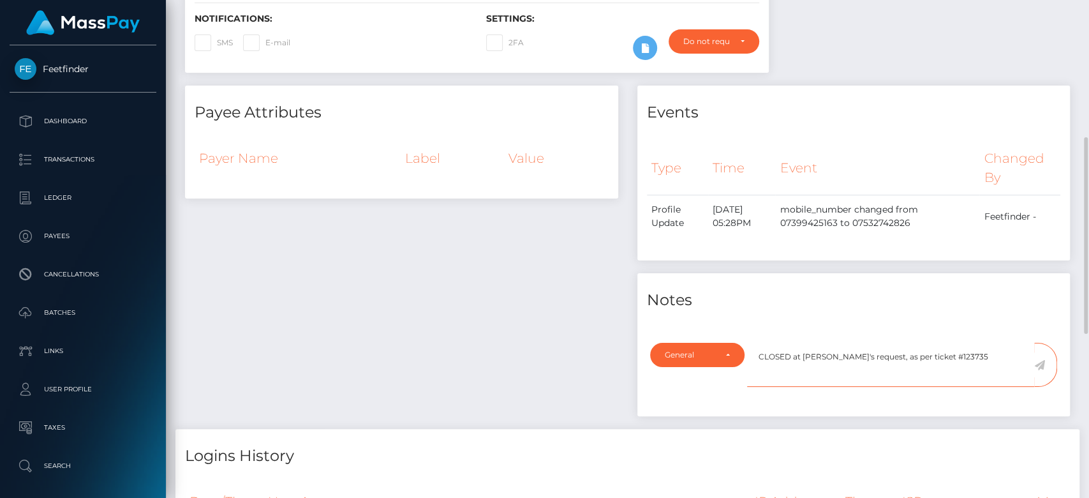
type textarea "CLOSED at payee's request, as per ticket #123735"
click at [1041, 360] on icon at bounding box center [1039, 365] width 11 height 10
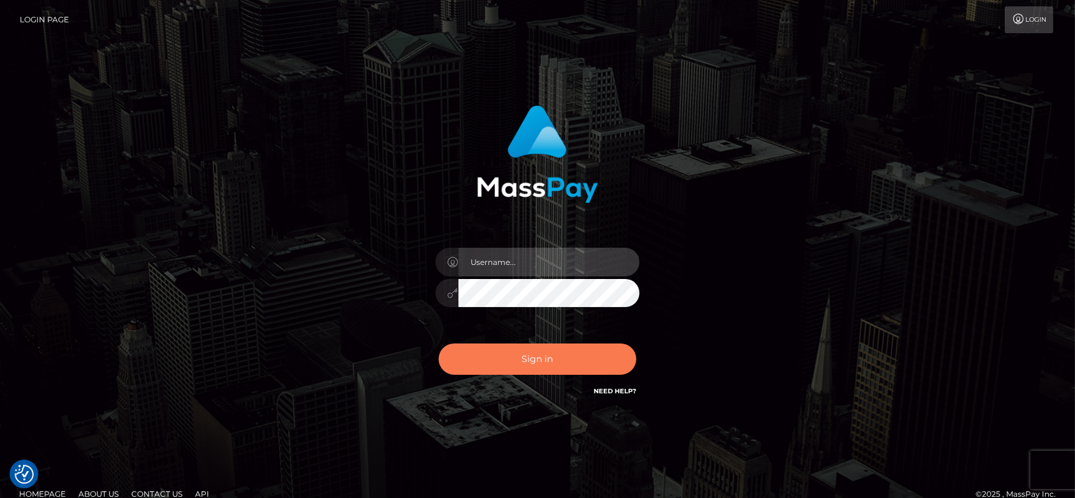
type input "fr.es"
click at [577, 351] on button "Sign in" at bounding box center [538, 358] width 198 height 31
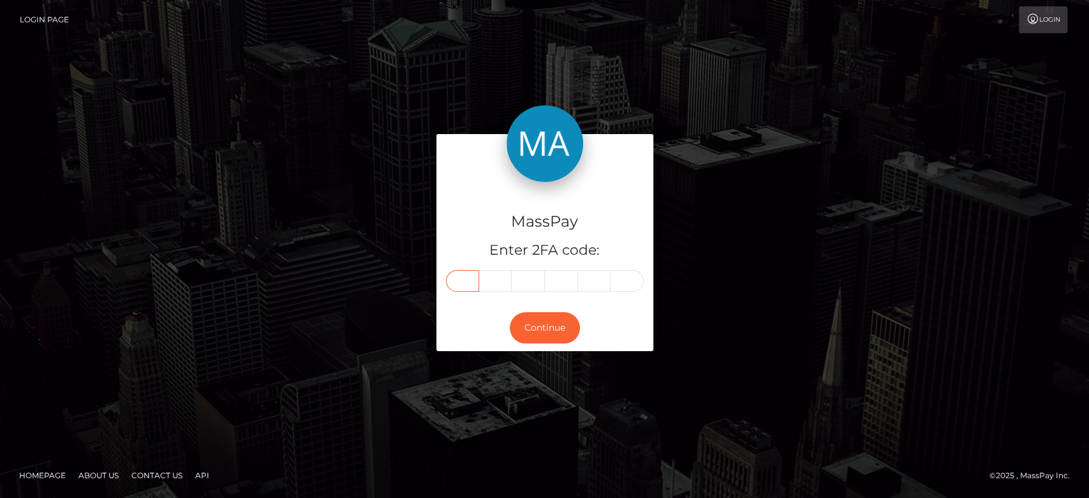
click at [467, 282] on input "text" at bounding box center [462, 281] width 33 height 22
paste input "8"
type input "8"
type input "7"
type input "9"
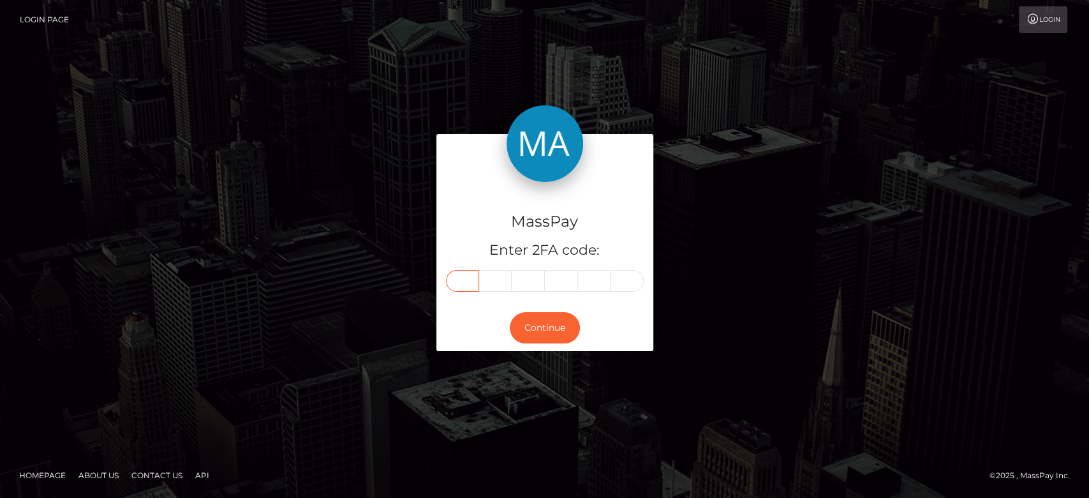
type input "6"
type input "8"
type input "0"
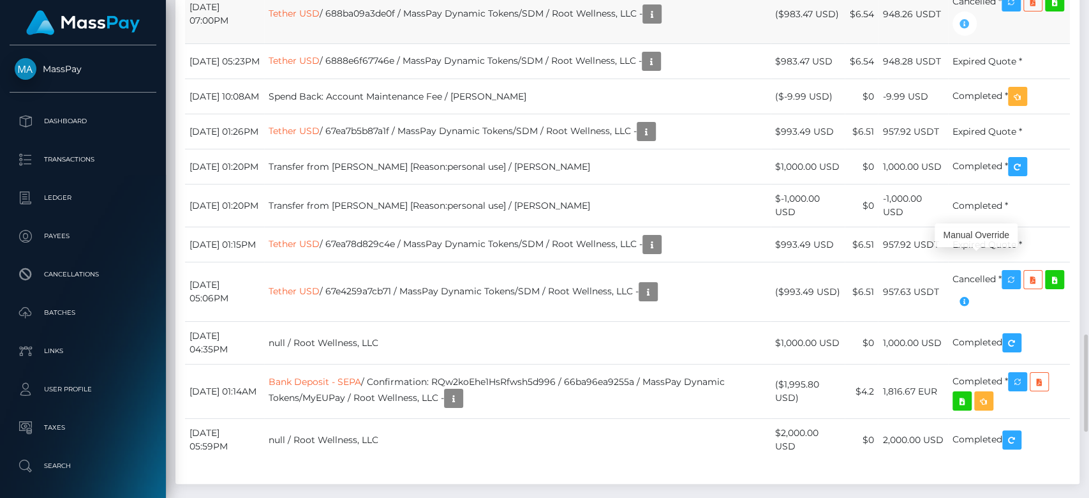
scroll to position [153, 282]
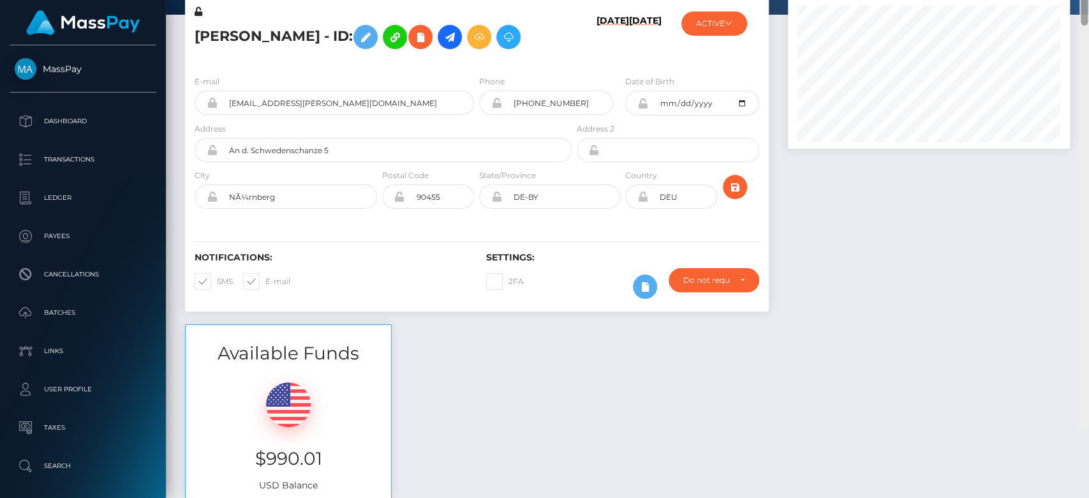
scroll to position [0, 0]
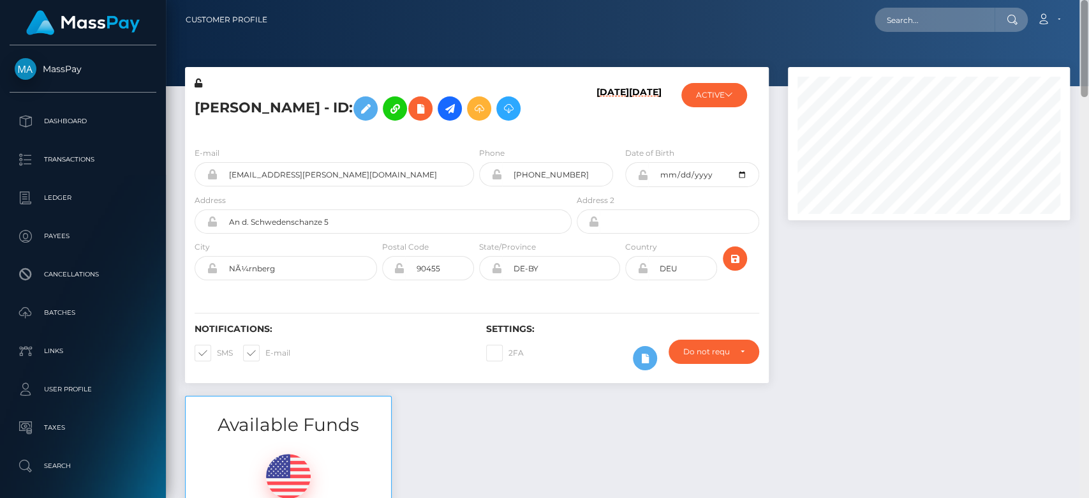
drag, startPoint x: 1082, startPoint y: 364, endPoint x: 1077, endPoint y: -18, distance: 382.1
click at [1077, 0] on html "MassPay Dashboard Transactions Ledger Payees Cancellations Links" at bounding box center [544, 249] width 1089 height 498
click at [457, 111] on icon at bounding box center [449, 109] width 15 height 16
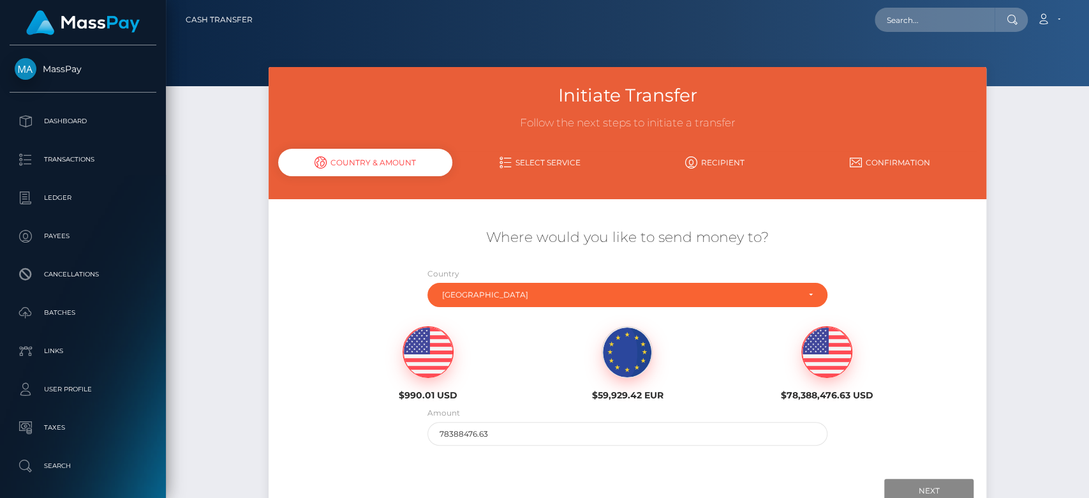
click at [418, 351] on img at bounding box center [428, 352] width 50 height 51
type input "990.01"
click at [926, 487] on input "Next" at bounding box center [928, 490] width 89 height 24
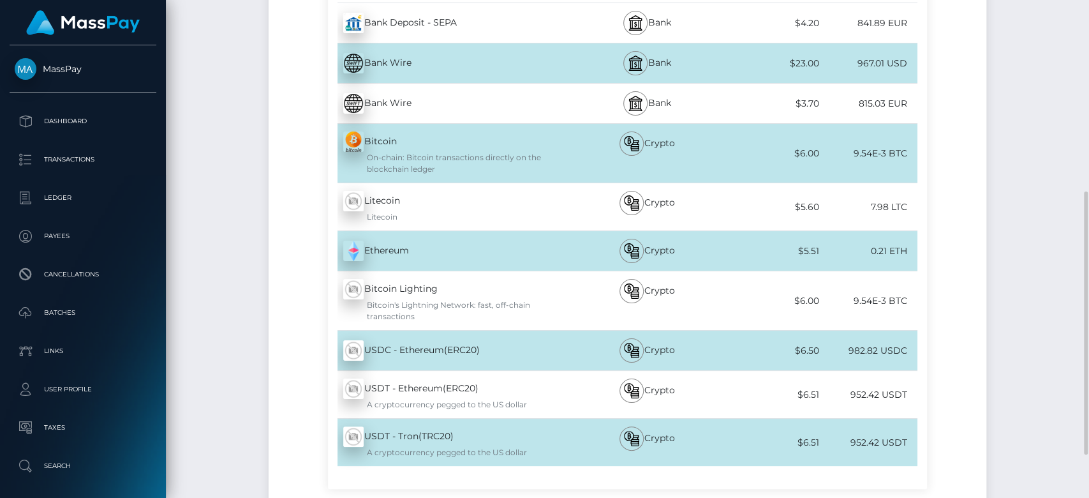
scroll to position [327, 0]
